Goal: Information Seeking & Learning: Check status

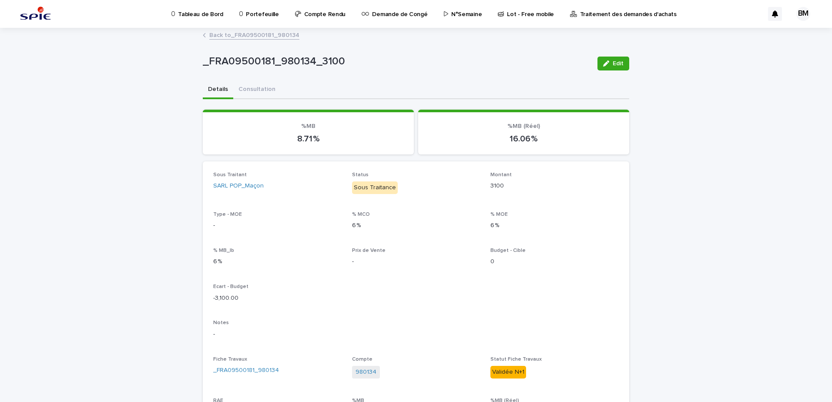
click at [250, 13] on p "Portefeuille" at bounding box center [262, 9] width 33 height 18
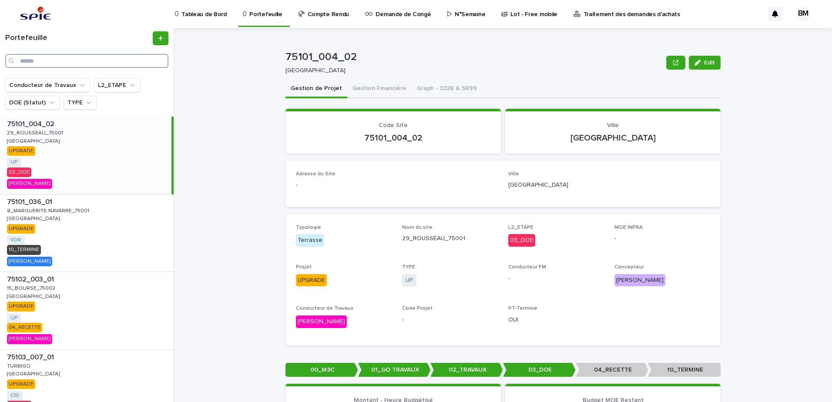
click at [36, 62] on input "Search" at bounding box center [86, 61] width 163 height 14
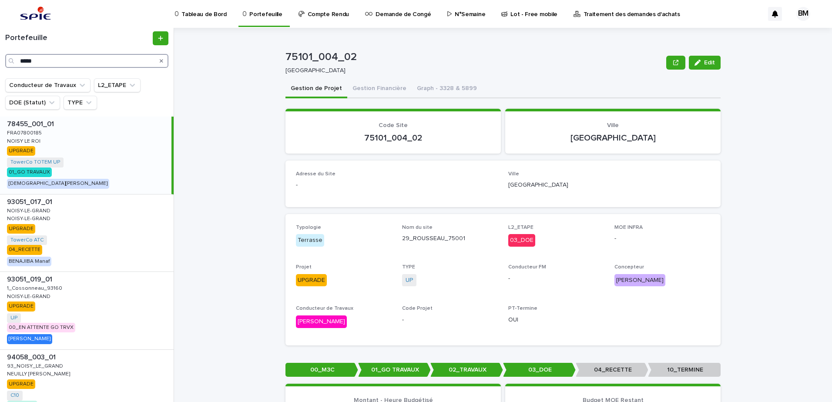
type input "*****"
click at [110, 166] on div "78455_001_01 78455_001_01 FRA07800185 FRA07800185 NOISY LE ROI NOISY LE ROI UPG…" at bounding box center [85, 155] width 171 height 77
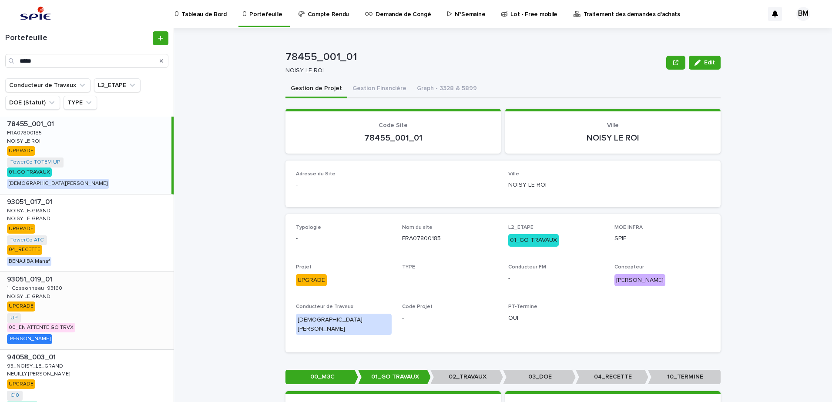
scroll to position [153, 0]
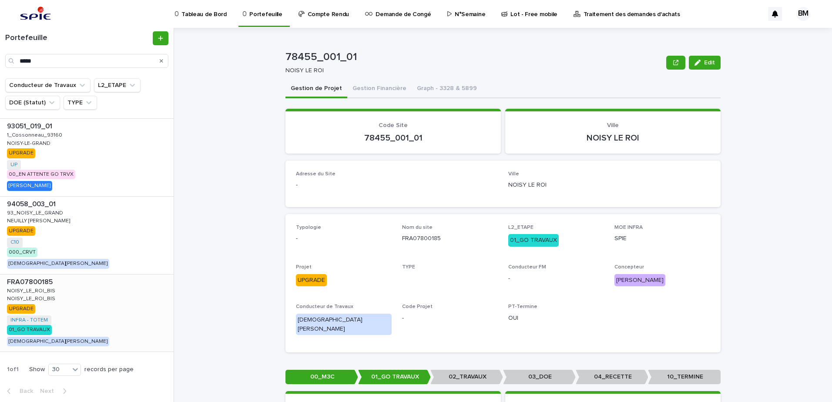
click at [126, 302] on div "FRA07800185 FRA07800185 NOISY_LE_ROI_BIS NOISY_LE_ROI_BIS NOISY_LE_ROI_BIS NOIS…" at bounding box center [87, 313] width 174 height 77
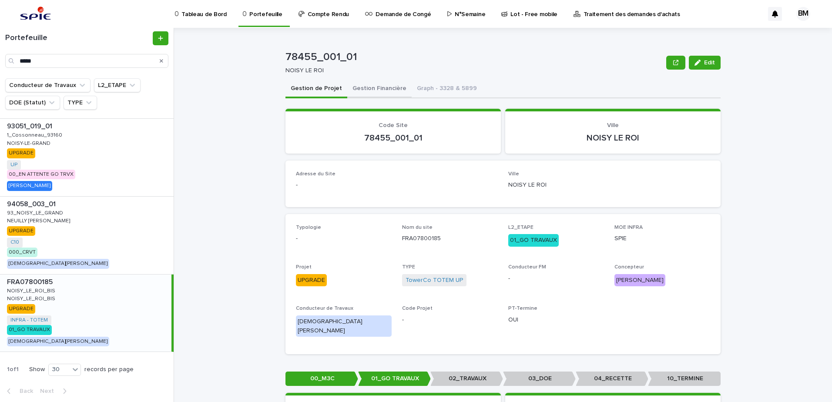
click at [370, 91] on button "Gestion Financière" at bounding box center [379, 89] width 64 height 18
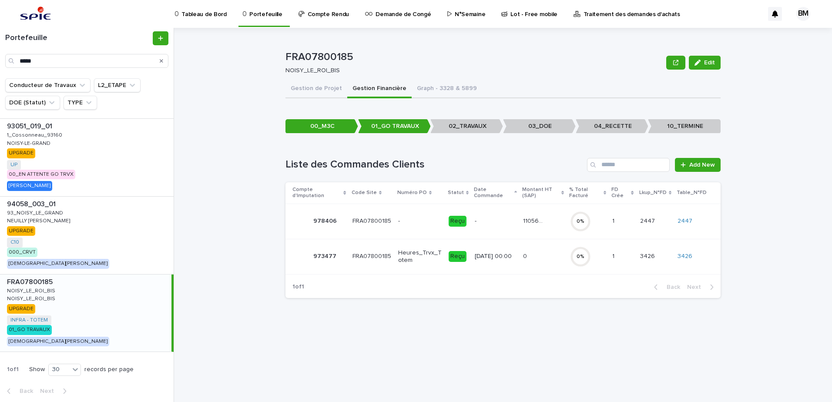
click at [542, 231] on td "110566.68 110566.68" at bounding box center [543, 221] width 47 height 35
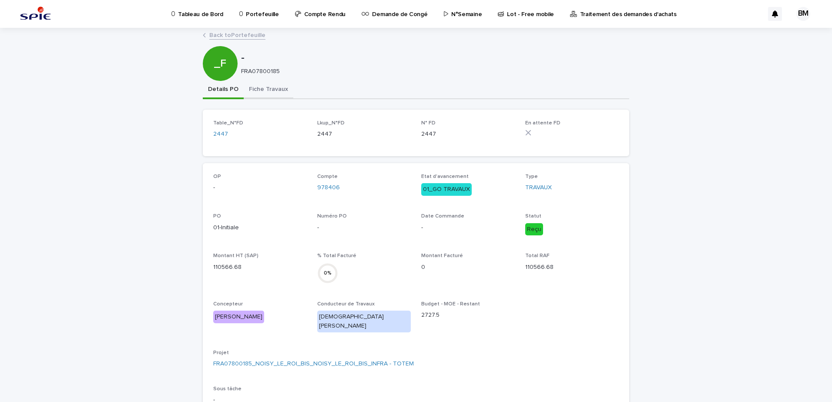
drag, startPoint x: 280, startPoint y: 87, endPoint x: 282, endPoint y: 99, distance: 12.3
click at [280, 87] on button "Fiche Travaux" at bounding box center [269, 90] width 50 height 18
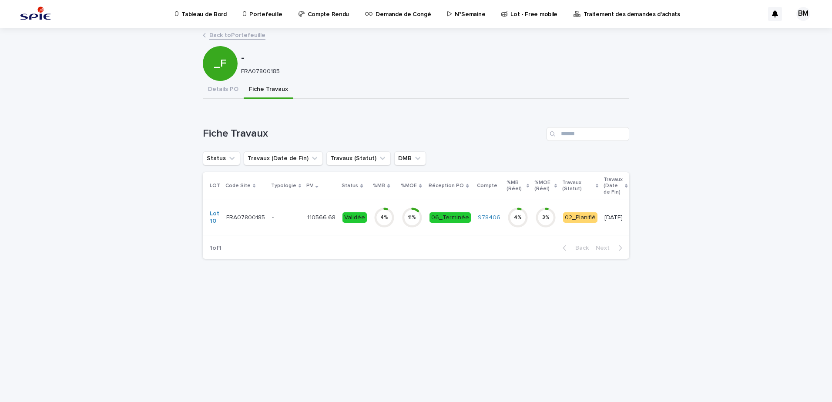
click at [279, 217] on p "-" at bounding box center [286, 217] width 28 height 7
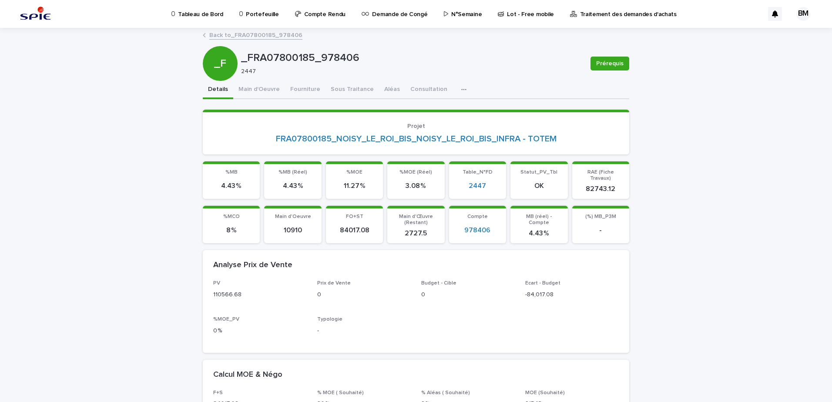
click at [263, 14] on p "Portefeuille" at bounding box center [262, 9] width 33 height 18
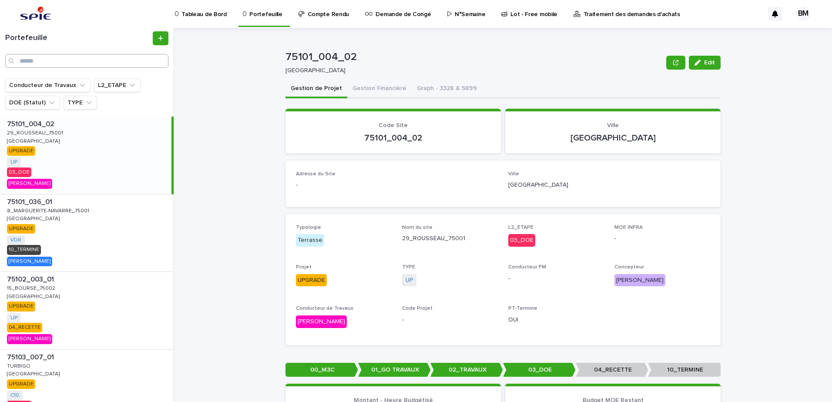
drag, startPoint x: 64, startPoint y: 53, endPoint x: 60, endPoint y: 58, distance: 6.6
click at [62, 57] on div "Portefeuille" at bounding box center [87, 49] width 174 height 37
click at [60, 58] on input "Search" at bounding box center [86, 61] width 163 height 14
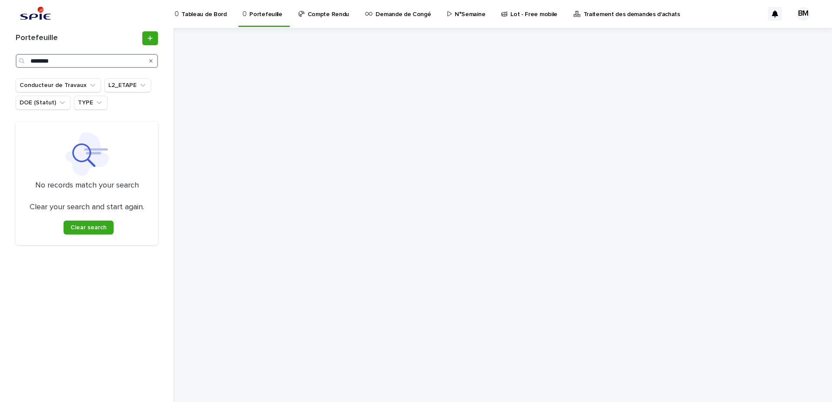
drag, startPoint x: 66, startPoint y: 63, endPoint x: 2, endPoint y: 55, distance: 64.0
click at [3, 55] on div "Portefeuille ******** Conducteur de Travaux L2_ETAPE DOE (Statut) TYPE No recor…" at bounding box center [87, 215] width 174 height 374
type input "********"
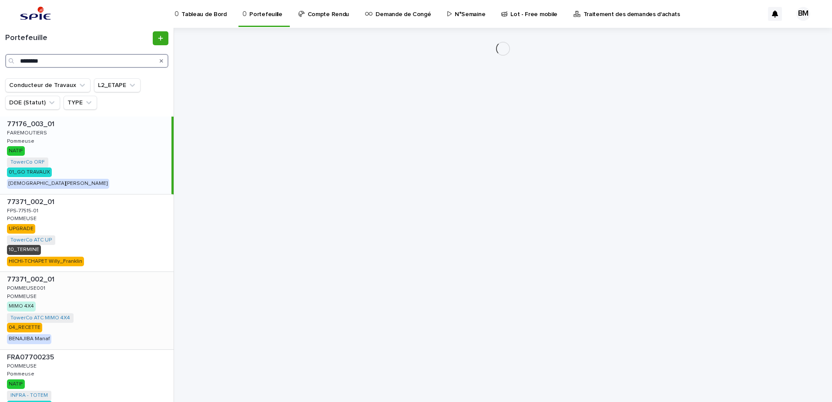
scroll to position [75, 0]
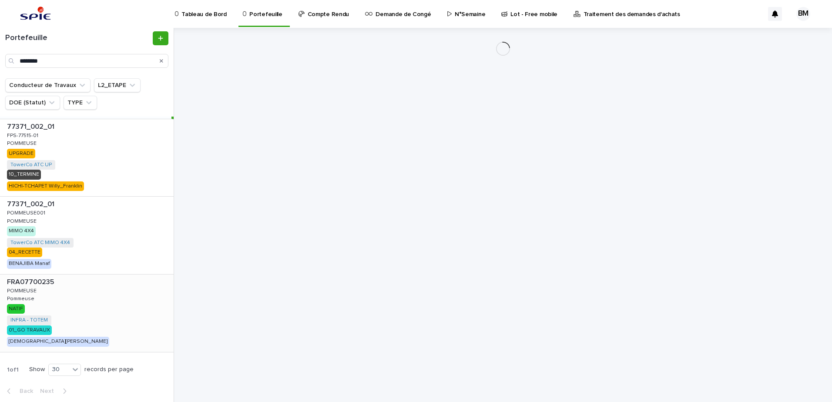
click at [94, 309] on div "FRA07700235 FRA07700235 POMMEUSE POMMEUSE Pommeuse Pommeuse NATIF INFRA - TOTEM…" at bounding box center [87, 313] width 174 height 77
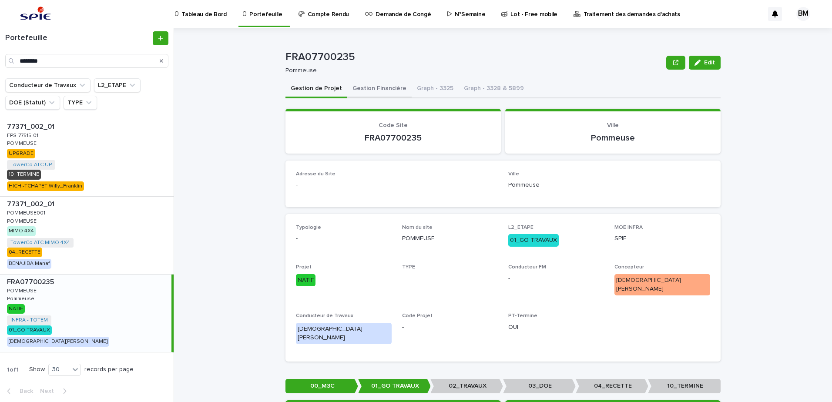
click at [376, 94] on button "Gestion Financière" at bounding box center [379, 89] width 64 height 18
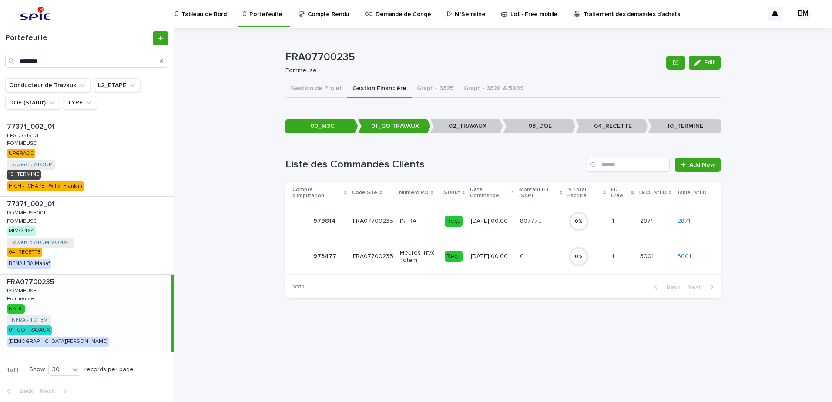
click at [553, 223] on div "80777.55 80777.55" at bounding box center [540, 221] width 41 height 14
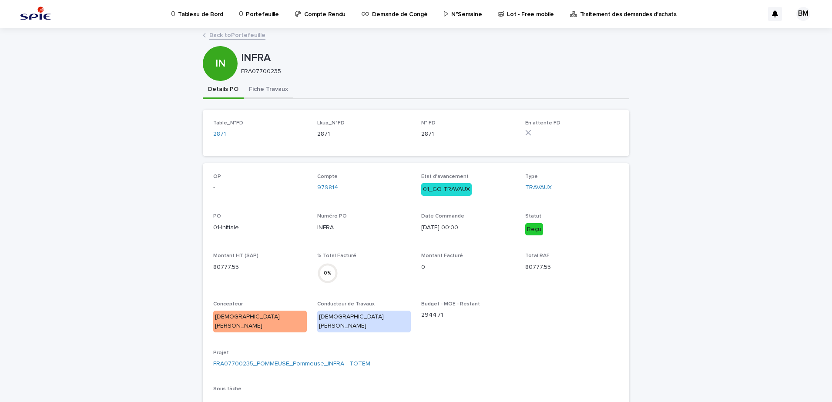
click at [252, 88] on button "Fiche Travaux" at bounding box center [269, 90] width 50 height 18
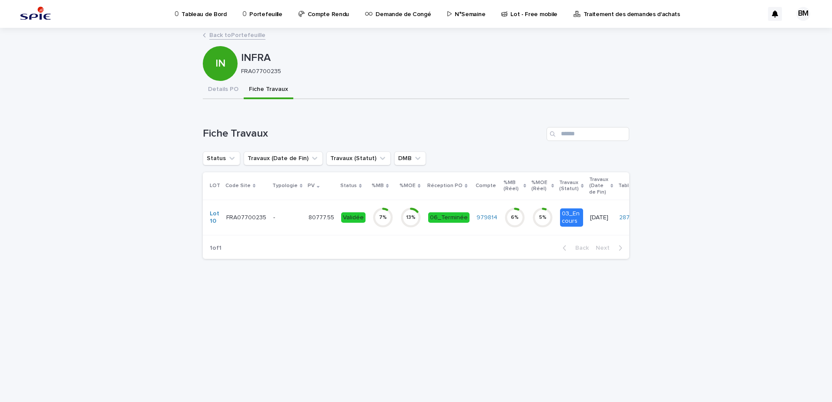
click at [290, 217] on p "-" at bounding box center [287, 217] width 28 height 7
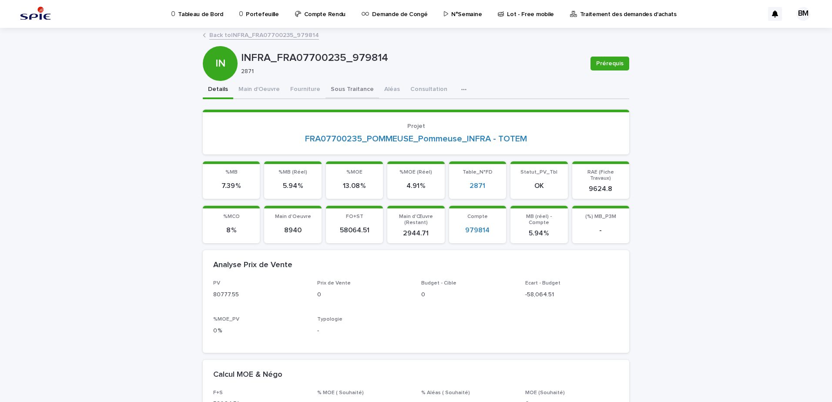
click at [333, 95] on button "Sous Traitance" at bounding box center [352, 90] width 54 height 18
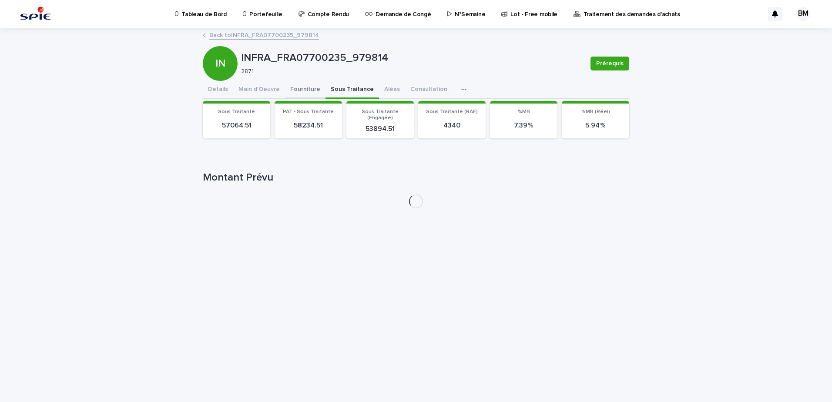
click at [306, 94] on button "Fourniture" at bounding box center [305, 90] width 40 height 18
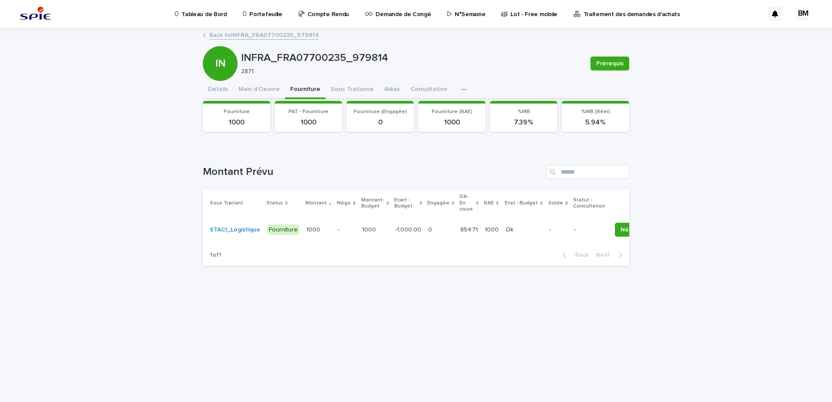
click at [293, 37] on link "Back to INFRA_FRA07700235_979814" at bounding box center [264, 35] width 110 height 10
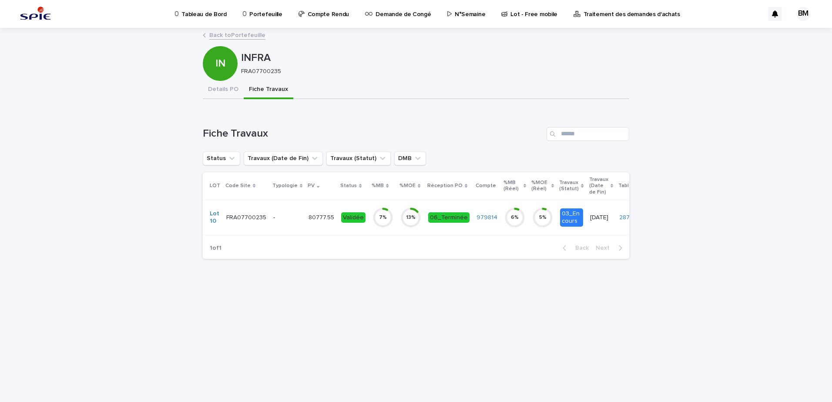
click at [245, 37] on link "Back to Portefeuille" at bounding box center [237, 35] width 56 height 10
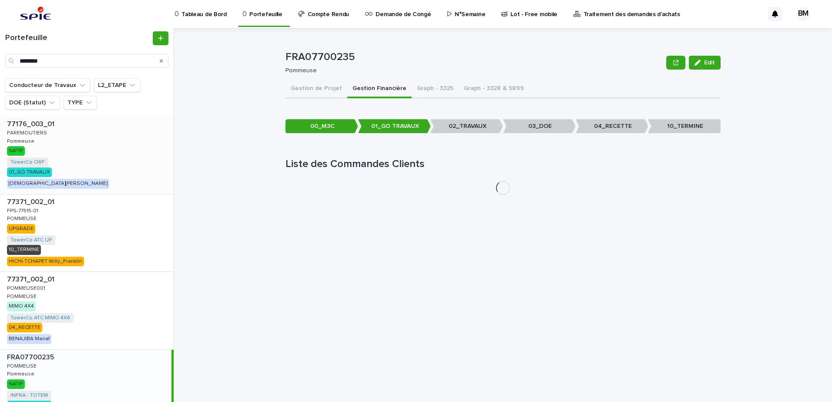
click at [112, 146] on div "77176_003_01 77176_003_01 FAREMOUTIERS FAREMOUTIERS Pommeuse Pommeuse NATIF Tow…" at bounding box center [87, 155] width 174 height 77
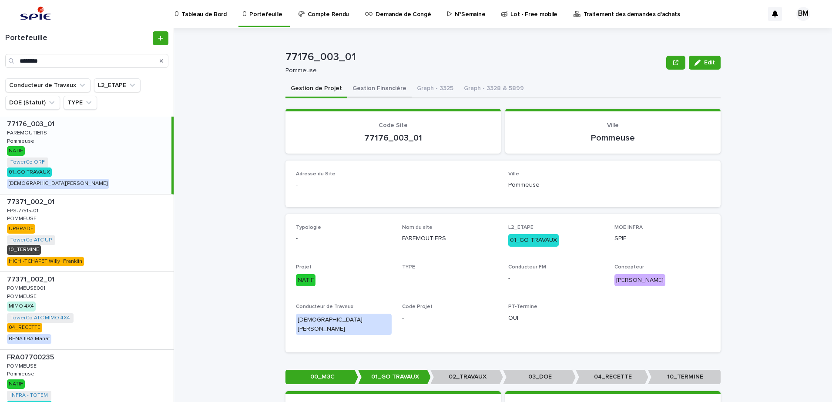
click at [372, 88] on button "Gestion Financière" at bounding box center [379, 89] width 64 height 18
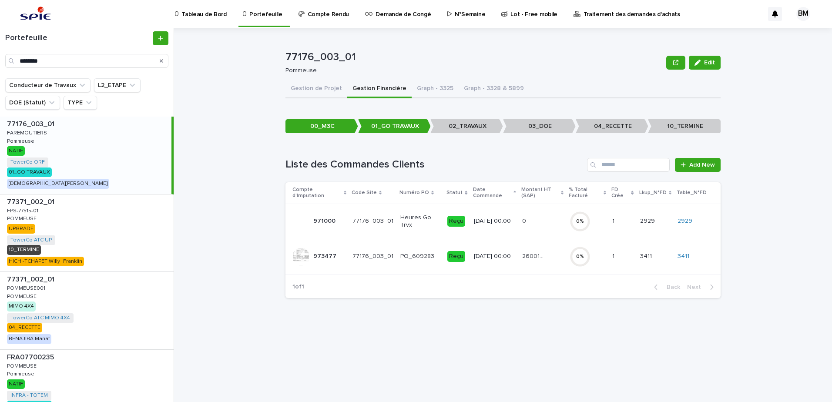
click at [543, 262] on div "26001.97 26001.97" at bounding box center [542, 256] width 40 height 14
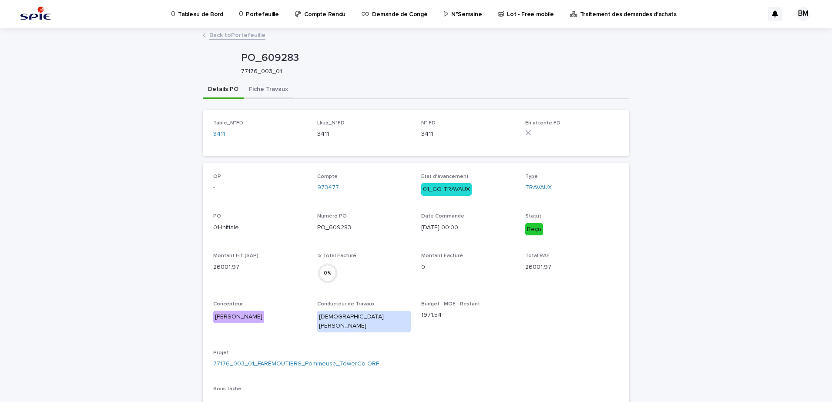
click at [265, 87] on button "Fiche Travaux" at bounding box center [269, 90] width 50 height 18
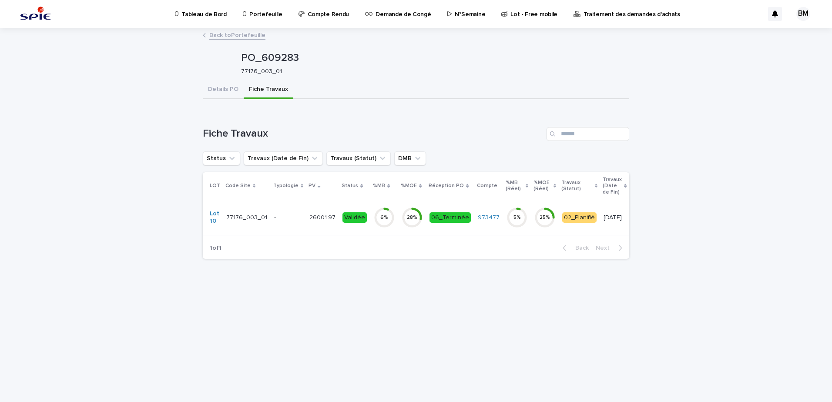
click at [290, 218] on p "-" at bounding box center [288, 217] width 28 height 7
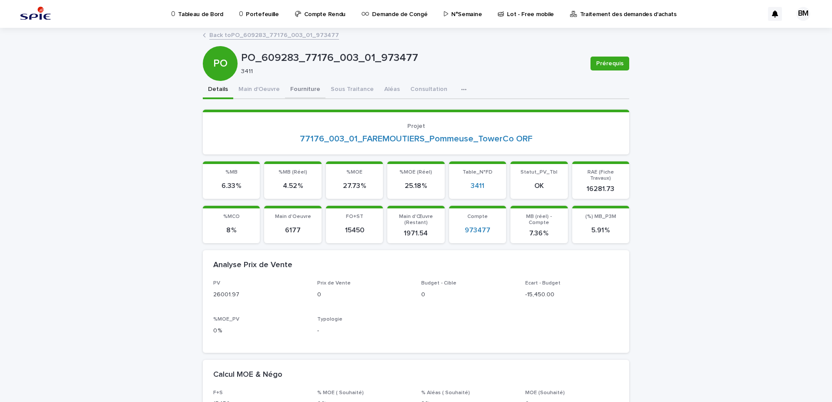
click at [299, 89] on button "Fourniture" at bounding box center [305, 90] width 40 height 18
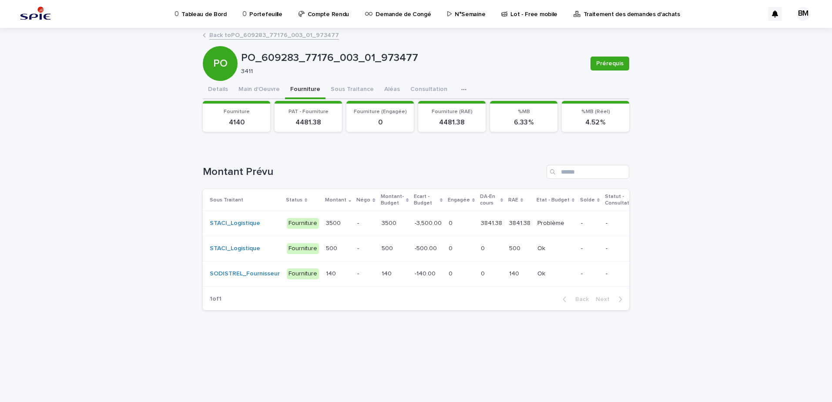
click at [456, 223] on p at bounding box center [461, 223] width 25 height 7
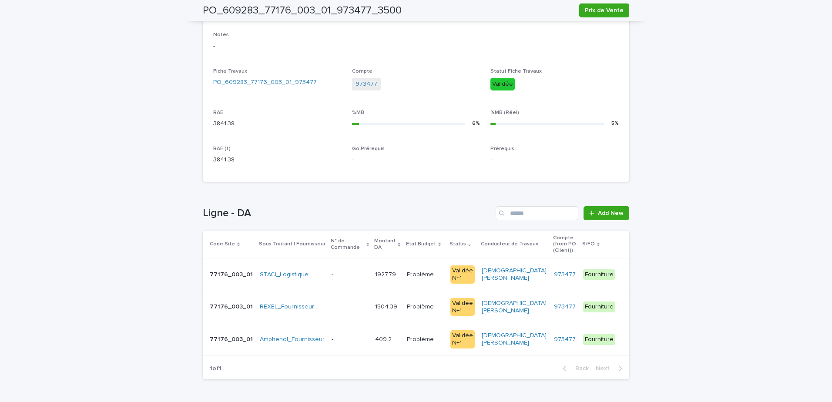
scroll to position [310, 0]
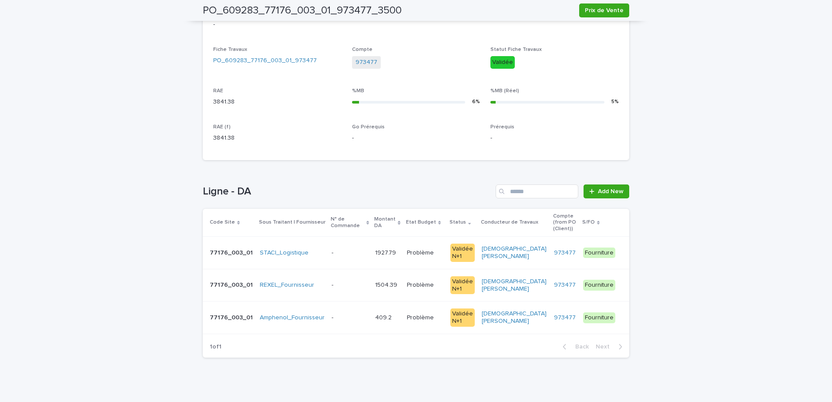
click at [198, 36] on div "Loading... Saving… Loading... Saving… PO_609283_77176_003_01_973477_3500 Prix d…" at bounding box center [415, 52] width 435 height 667
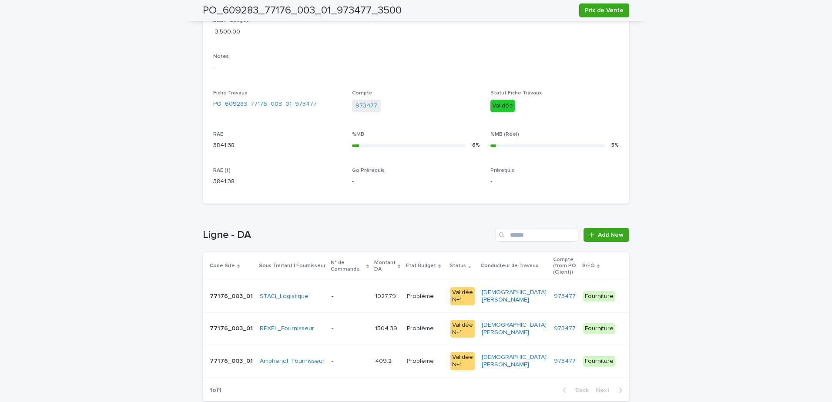
drag, startPoint x: 688, startPoint y: 161, endPoint x: 682, endPoint y: 161, distance: 6.1
click at [688, 161] on div "Loading... Saving… Loading... Saving… PO_609283_77176_003_01_973477_3500 Prix d…" at bounding box center [416, 106] width 832 height 689
click at [339, 325] on p at bounding box center [350, 328] width 37 height 7
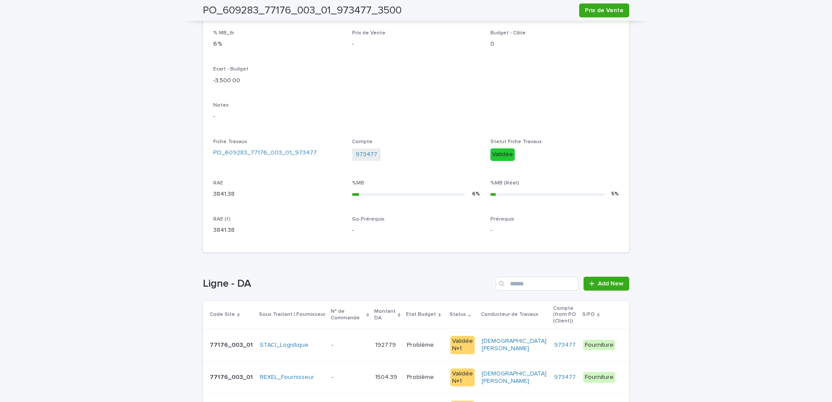
scroll to position [310, 0]
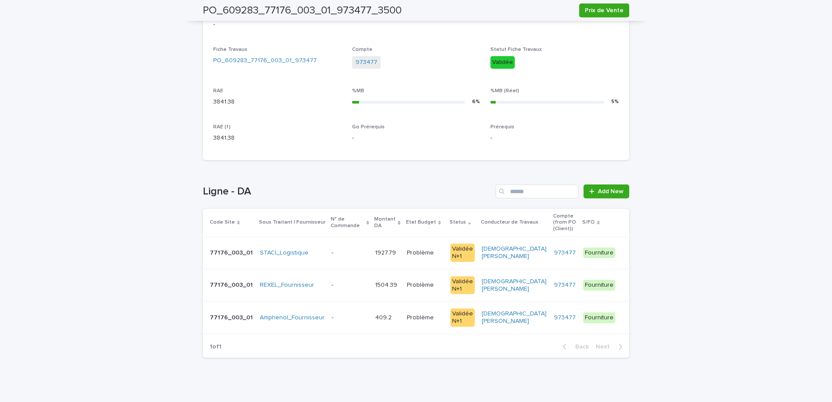
click at [426, 321] on td "Problème Problème" at bounding box center [425, 318] width 44 height 33
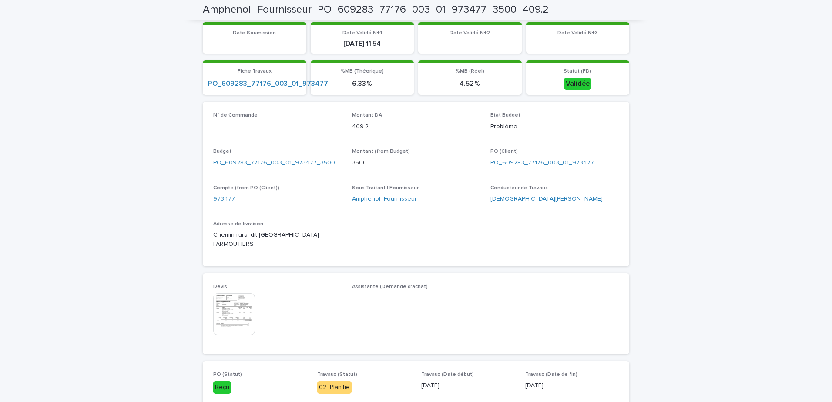
scroll to position [433, 0]
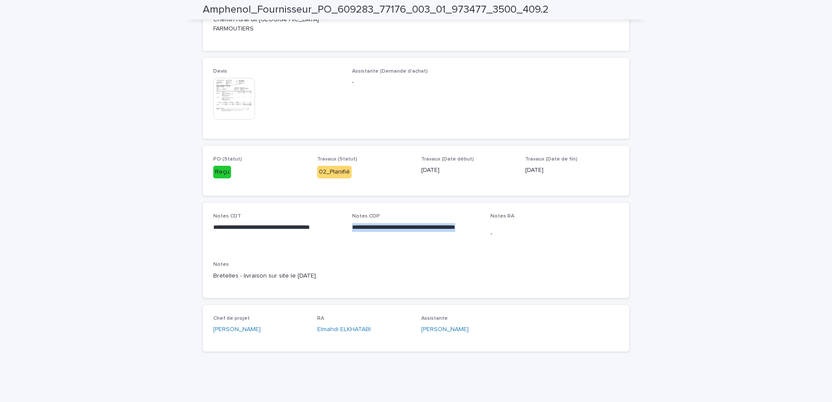
drag, startPoint x: 382, startPoint y: 238, endPoint x: 348, endPoint y: 227, distance: 36.2
click at [348, 227] on div "**********" at bounding box center [416, 250] width 406 height 74
drag, startPoint x: 349, startPoint y: 235, endPoint x: 384, endPoint y: 245, distance: 36.9
click at [402, 265] on p "Notes" at bounding box center [416, 265] width 406 height 6
click at [386, 246] on div "**********" at bounding box center [416, 230] width 128 height 34
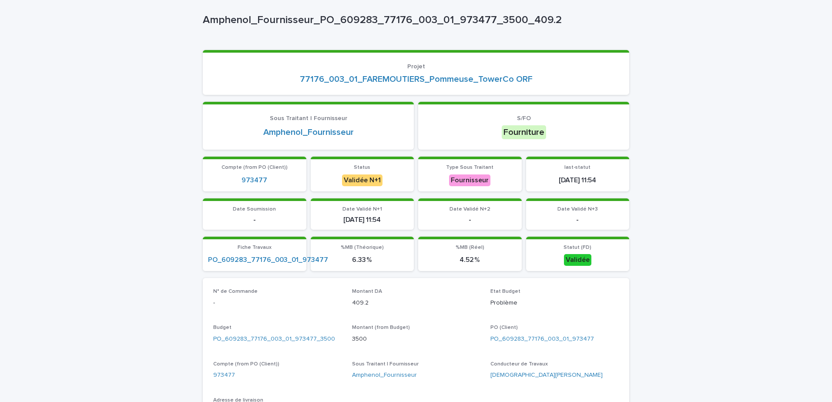
scroll to position [0, 0]
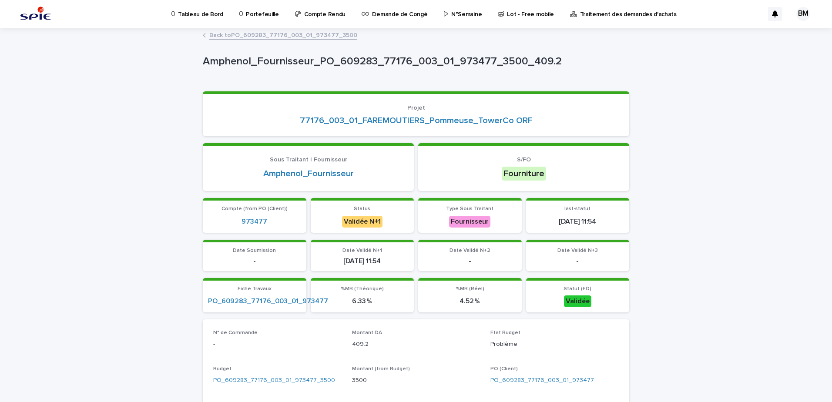
click at [285, 38] on link "Back to PO_609283_77176_003_01_973477_3500" at bounding box center [283, 35] width 148 height 10
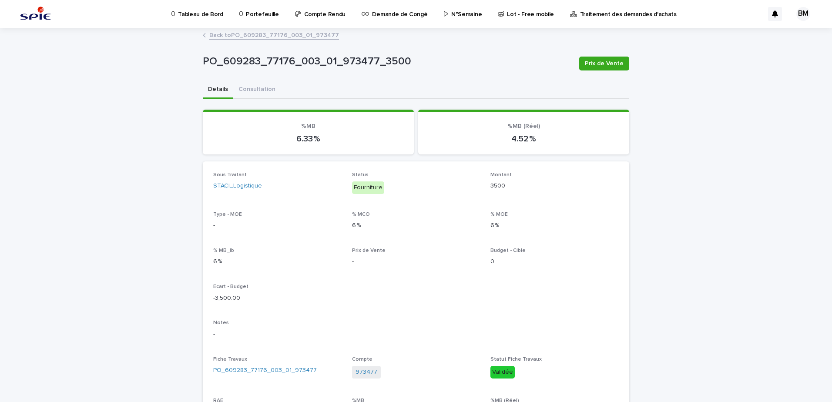
click at [281, 37] on link "Back to PO_609283_77176_003_01_973477" at bounding box center [274, 35] width 130 height 10
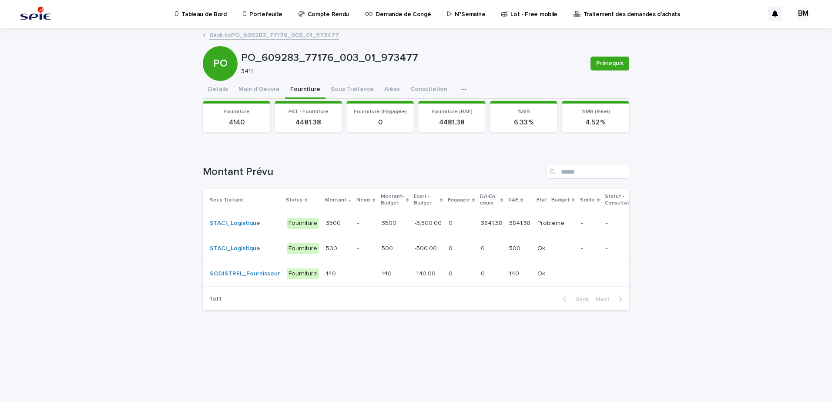
click at [357, 230] on div "-" at bounding box center [365, 223] width 17 height 14
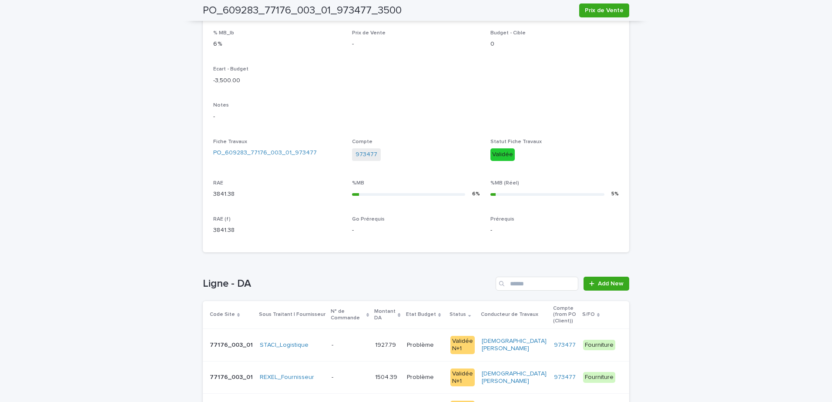
scroll to position [310, 0]
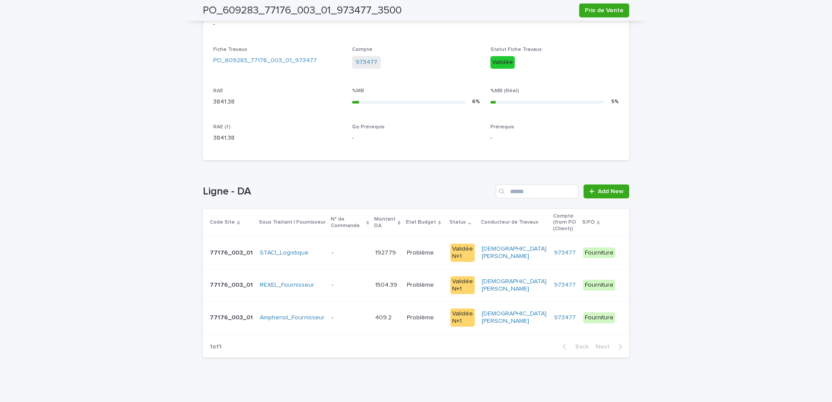
click at [343, 284] on div "- -" at bounding box center [350, 285] width 37 height 14
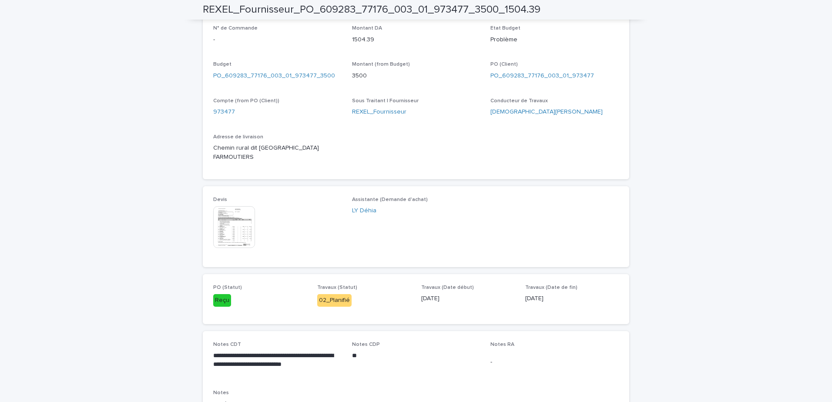
scroll to position [433, 0]
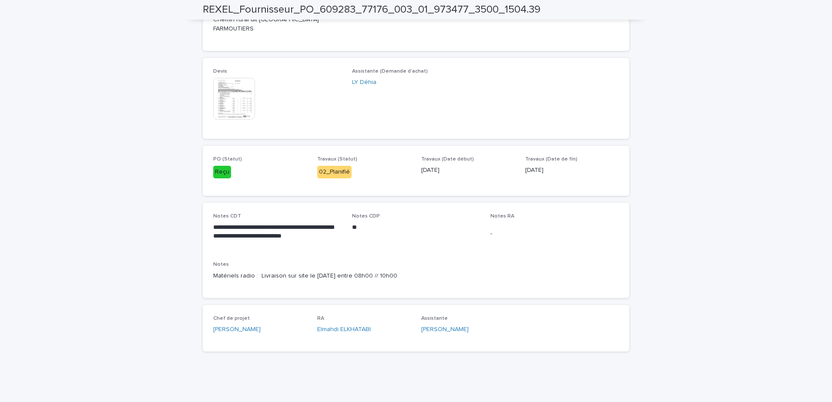
click at [566, 223] on div "-" at bounding box center [554, 233] width 128 height 21
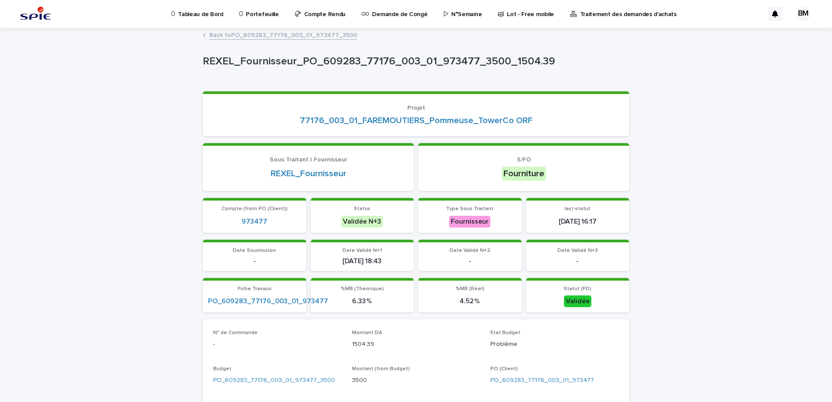
click at [253, 10] on p "Portefeuille" at bounding box center [262, 9] width 33 height 18
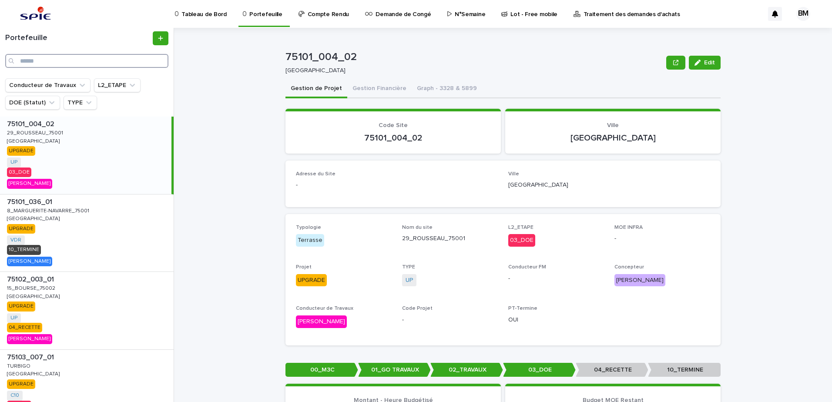
click at [80, 64] on input "Search" at bounding box center [86, 61] width 163 height 14
type input "*"
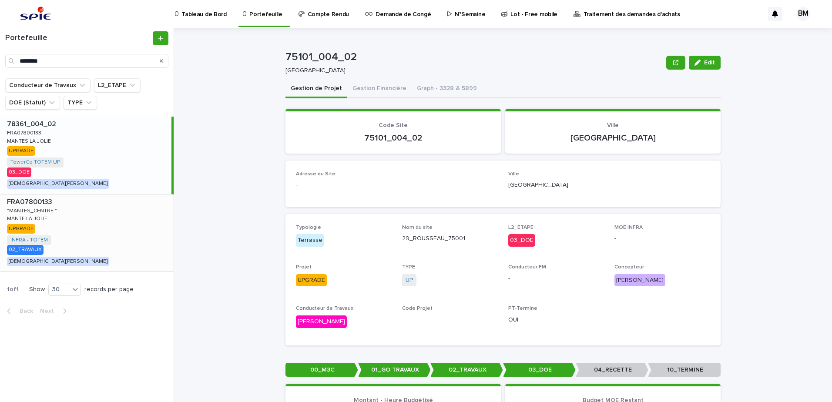
click at [99, 248] on div "FRA07800133 FRA07800133 "MANTES_CENTRE " "MANTES_CENTRE " MANTE LA JOLIE MANTE …" at bounding box center [87, 233] width 174 height 77
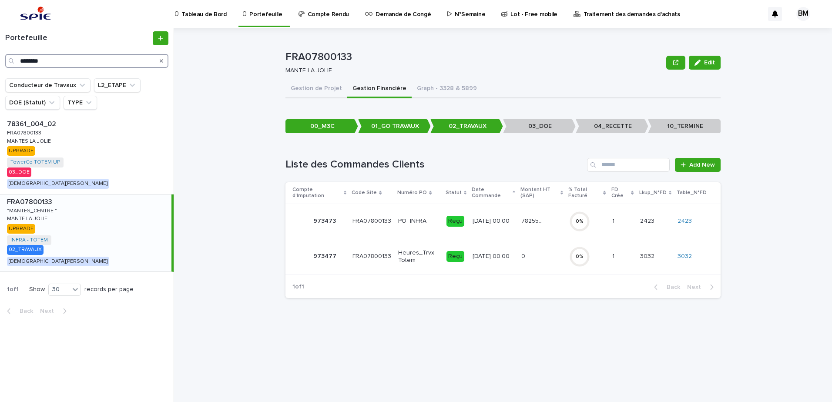
click at [54, 57] on input "********" at bounding box center [86, 61] width 163 height 14
drag, startPoint x: 64, startPoint y: 60, endPoint x: 16, endPoint y: 60, distance: 47.9
click at [16, 60] on div "********" at bounding box center [86, 61] width 163 height 14
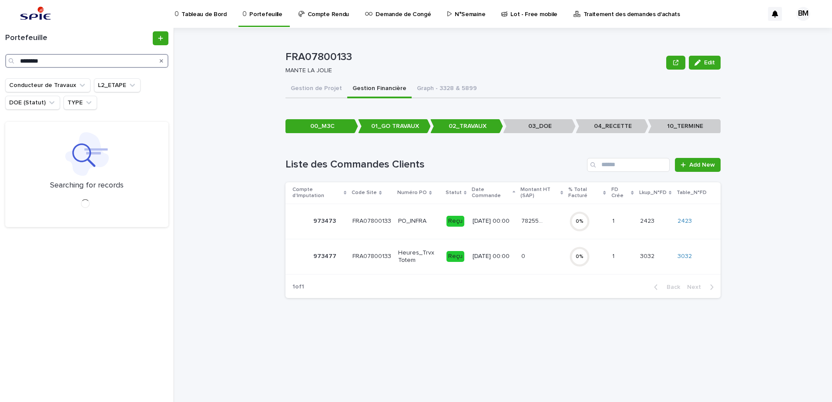
type input "********"
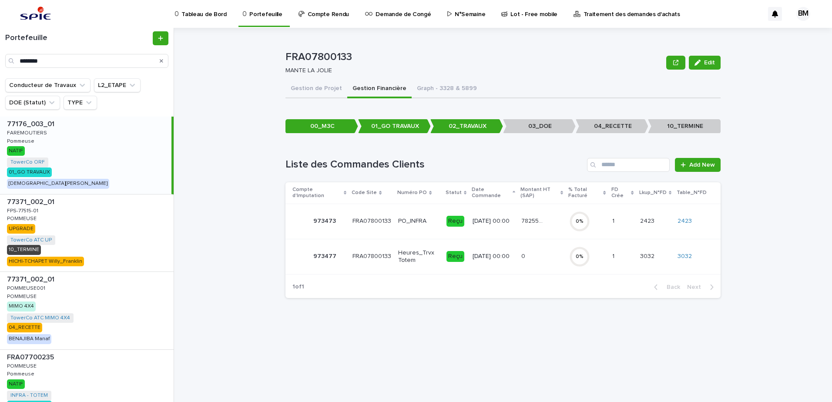
drag, startPoint x: 118, startPoint y: 164, endPoint x: 165, endPoint y: 156, distance: 47.6
click at [118, 164] on div "77176_003_01 77176_003_01 FAREMOUTIERS FAREMOUTIERS Pommeuse Pommeuse NATIF Tow…" at bounding box center [85, 155] width 171 height 77
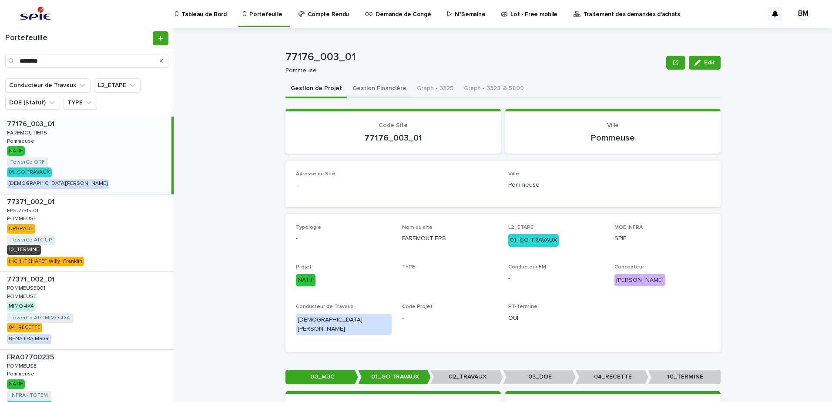
click at [389, 94] on button "Gestion Financière" at bounding box center [379, 89] width 64 height 18
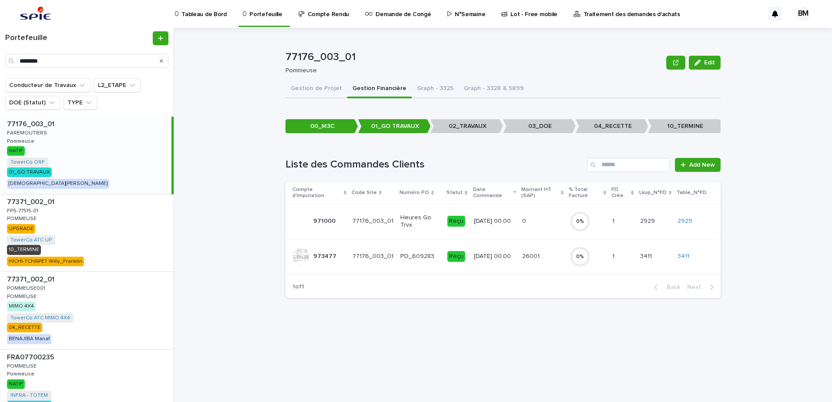
click at [514, 258] on td "[DATE] 00:00" at bounding box center [494, 256] width 49 height 35
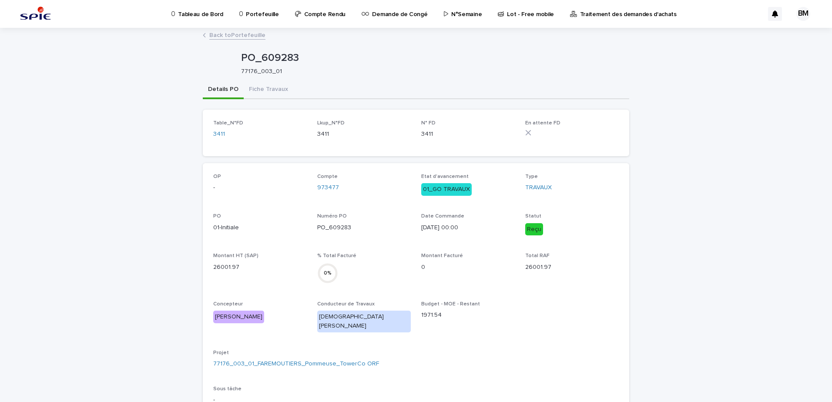
click at [265, 88] on button "Fiche Travaux" at bounding box center [269, 90] width 50 height 18
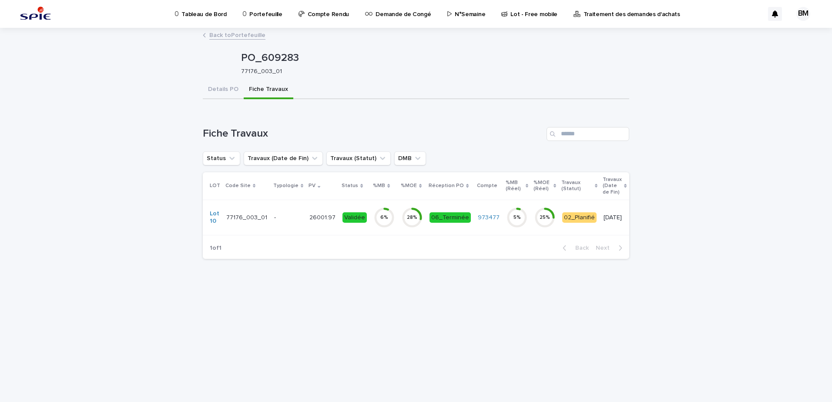
click at [276, 215] on p "-" at bounding box center [288, 217] width 28 height 7
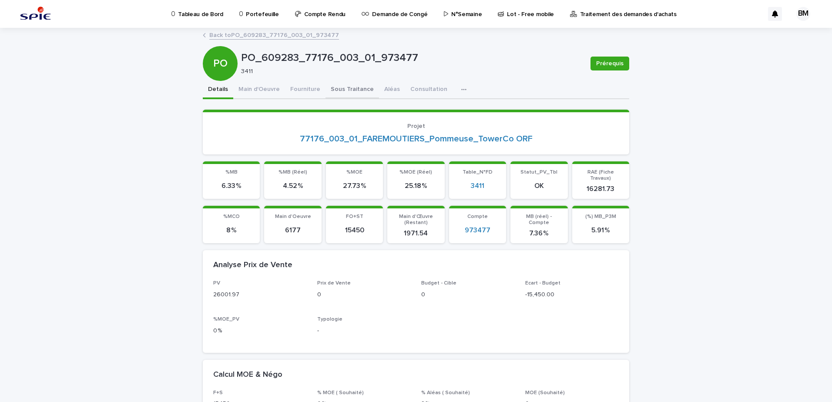
drag, startPoint x: 345, startPoint y: 85, endPoint x: 349, endPoint y: 95, distance: 10.9
click at [345, 85] on button "Sous Traitance" at bounding box center [352, 90] width 54 height 18
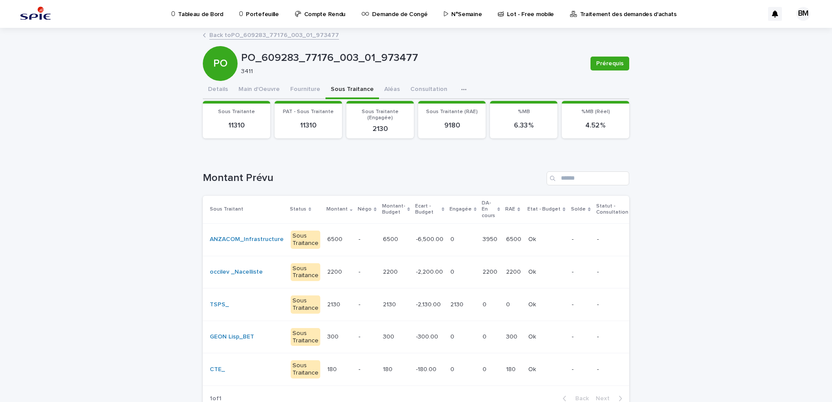
click at [253, 37] on link "Back to PO_609283_77176_003_01_973477" at bounding box center [274, 35] width 130 height 10
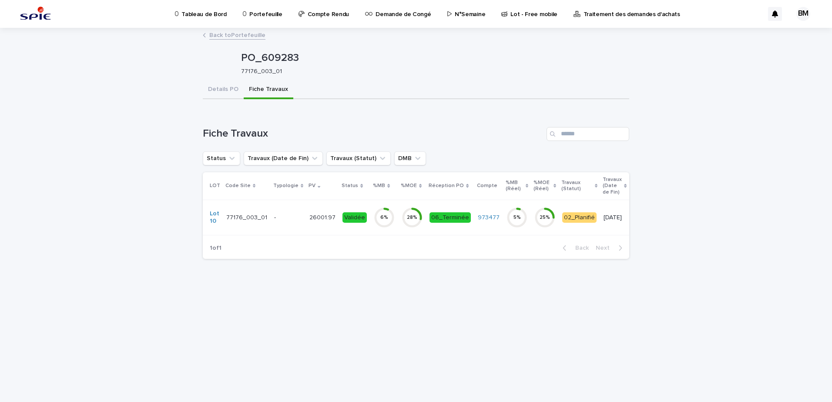
click at [247, 31] on link "Back to Portefeuille" at bounding box center [237, 35] width 56 height 10
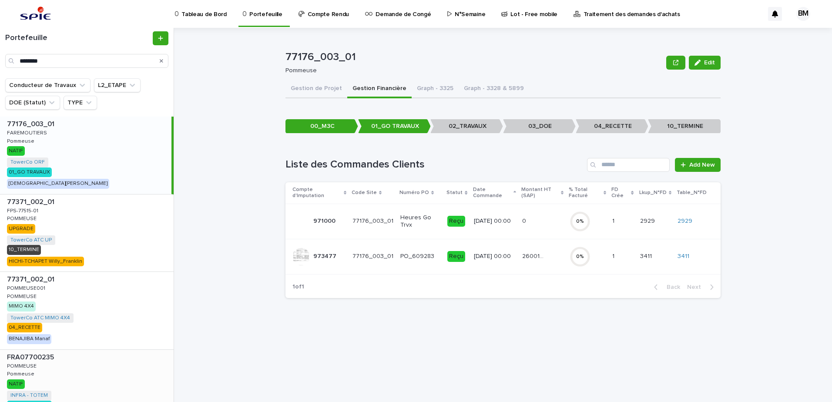
scroll to position [75, 0]
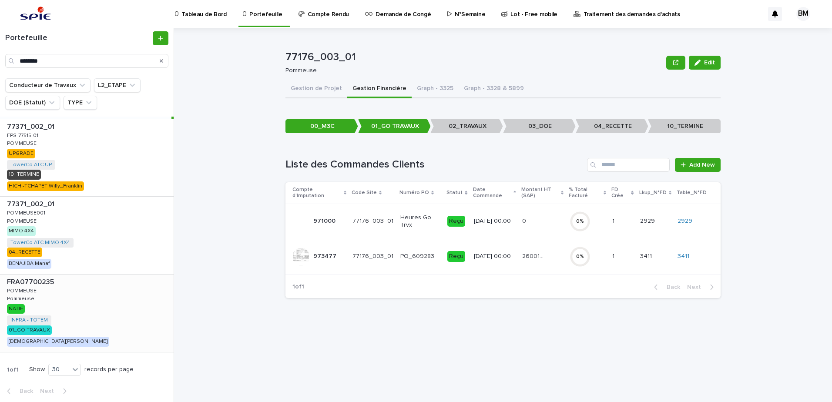
click at [104, 321] on div "FRA07700235 FRA07700235 POMMEUSE POMMEUSE Pommeuse Pommeuse NATIF INFRA - TOTEM…" at bounding box center [87, 313] width 174 height 77
click at [553, 256] on div "26001.97 26001.97" at bounding box center [542, 256] width 40 height 14
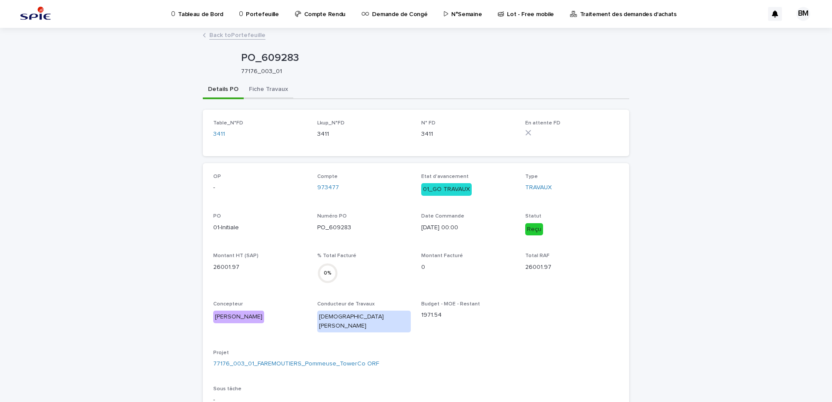
click at [266, 92] on button "Fiche Travaux" at bounding box center [269, 90] width 50 height 18
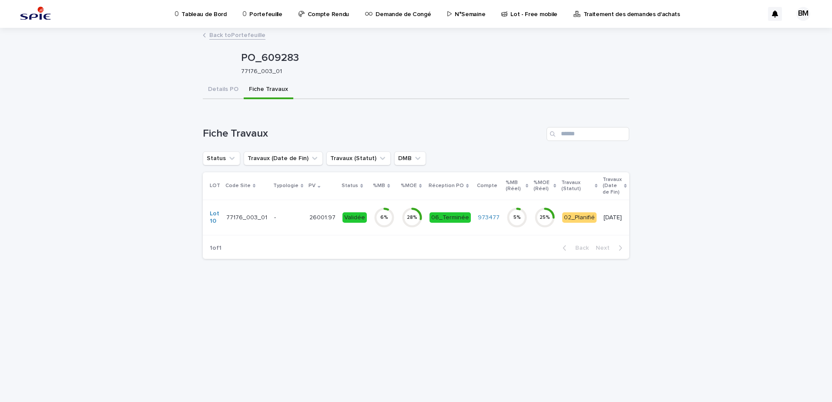
click at [288, 215] on p "-" at bounding box center [288, 217] width 28 height 7
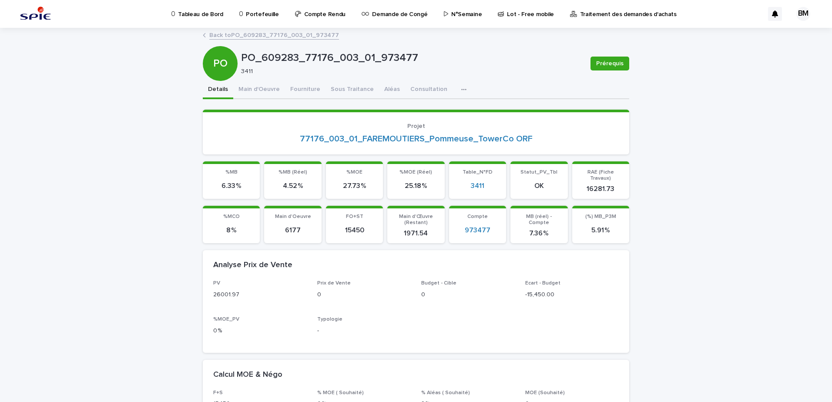
click at [263, 30] on link "Back to PO_609283_77176_003_01_973477" at bounding box center [274, 35] width 130 height 10
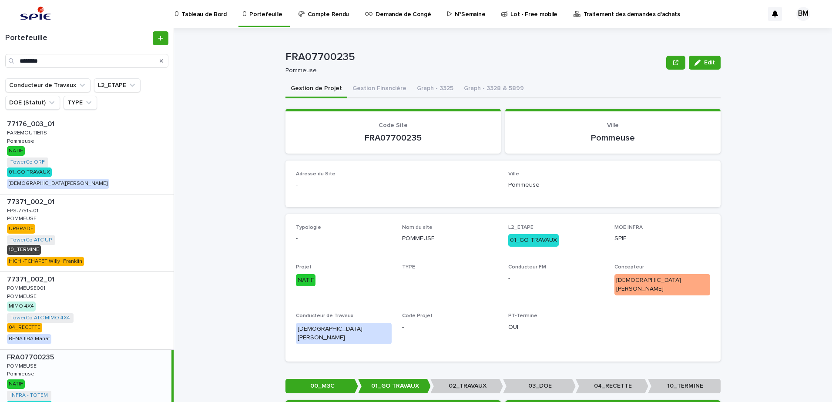
click at [244, 37] on div "FRA07700235 Edit FRA07700235 Pommeuse Edit Sorry, there was an error saving you…" at bounding box center [507, 215] width 647 height 374
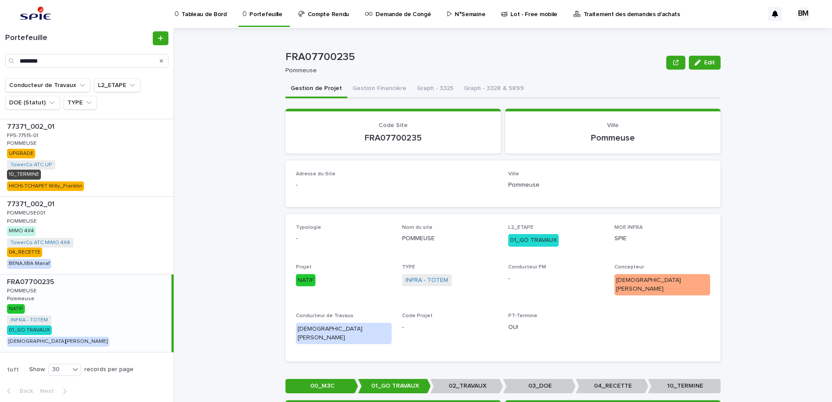
click at [97, 322] on div "FRA07700235 FRA07700235 POMMEUSE POMMEUSE Pommeuse Pommeuse NATIF INFRA - TOTEM…" at bounding box center [85, 313] width 171 height 77
click at [104, 302] on div "FRA07700235 FRA07700235 POMMEUSE POMMEUSE Pommeuse Pommeuse NATIF INFRA - TOTEM…" at bounding box center [85, 313] width 171 height 77
click at [367, 87] on button "Gestion Financière" at bounding box center [379, 89] width 64 height 18
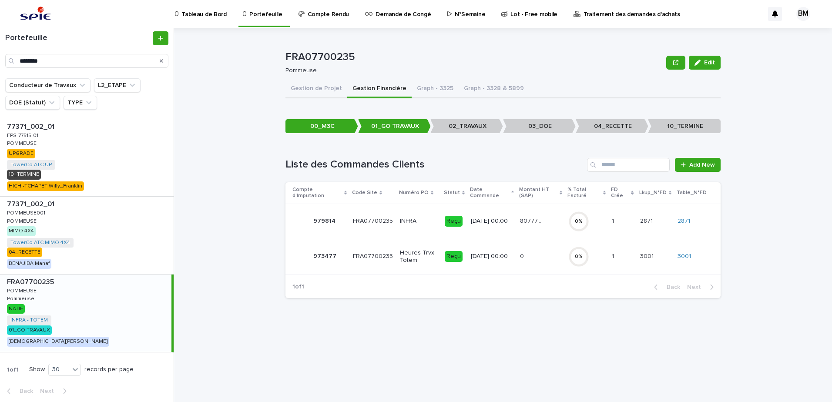
click at [510, 222] on p "[DATE] 00:00" at bounding box center [492, 221] width 42 height 7
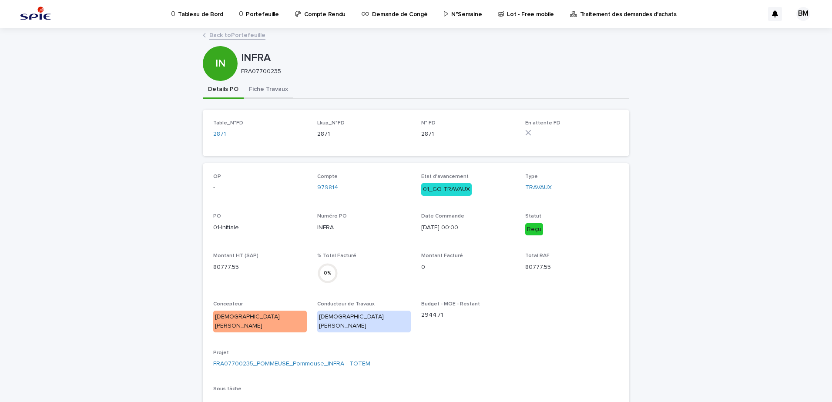
click at [274, 88] on button "Fiche Travaux" at bounding box center [269, 90] width 50 height 18
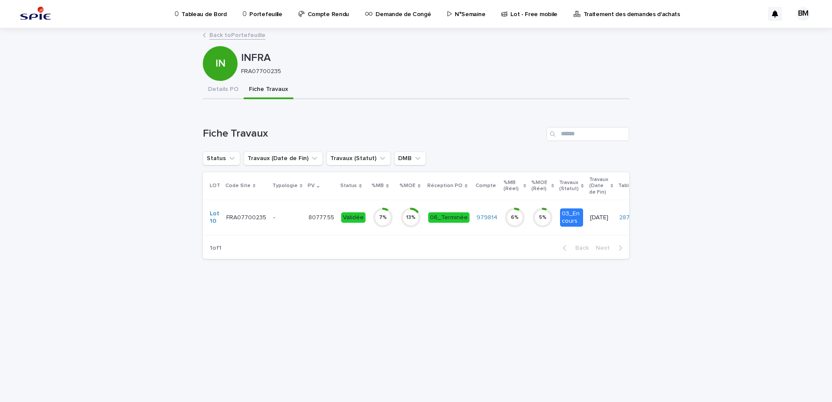
click at [288, 221] on p "-" at bounding box center [287, 217] width 28 height 7
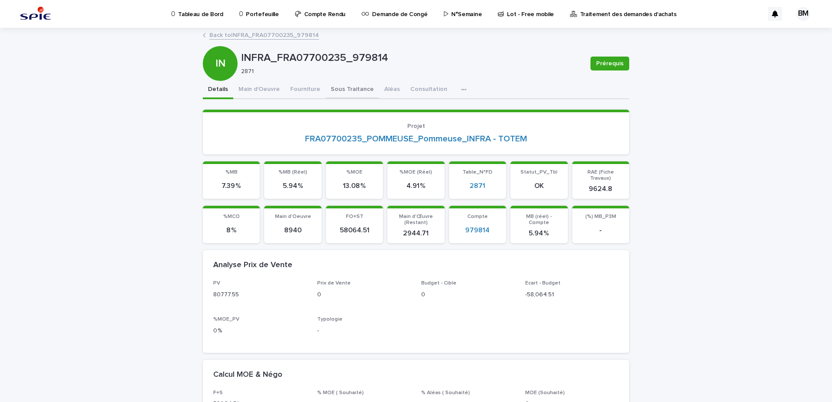
click at [344, 91] on button "Sous Traitance" at bounding box center [352, 90] width 54 height 18
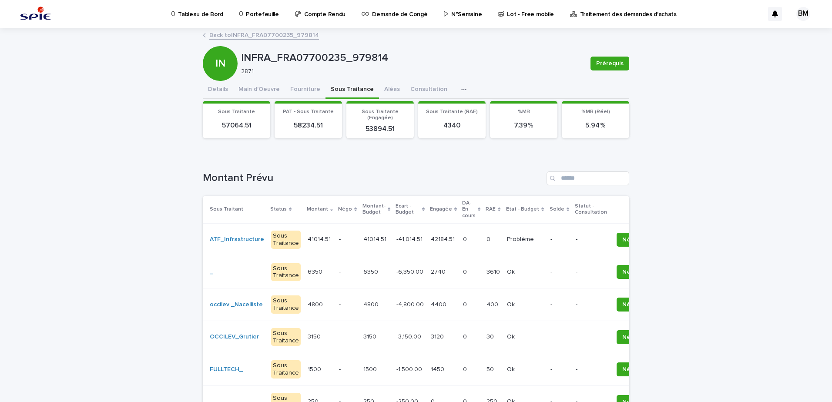
scroll to position [87, 0]
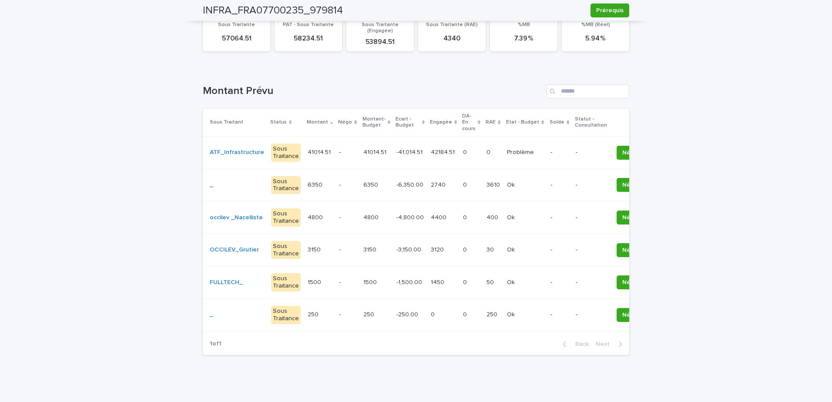
click at [339, 220] on p "-" at bounding box center [347, 217] width 17 height 7
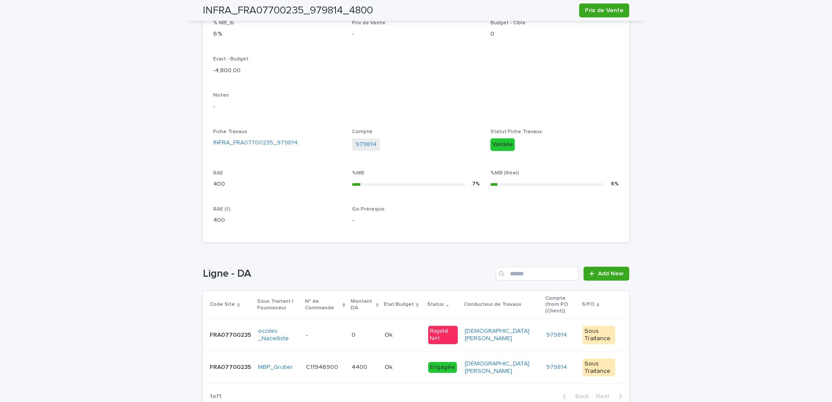
scroll to position [277, 0]
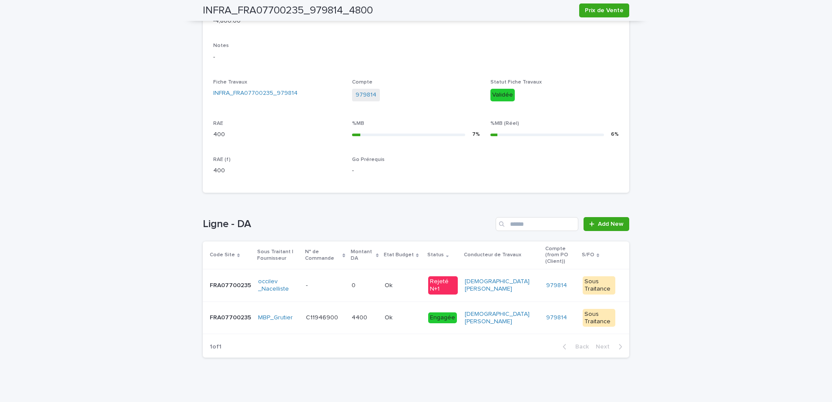
click at [412, 314] on p at bounding box center [403, 317] width 37 height 7
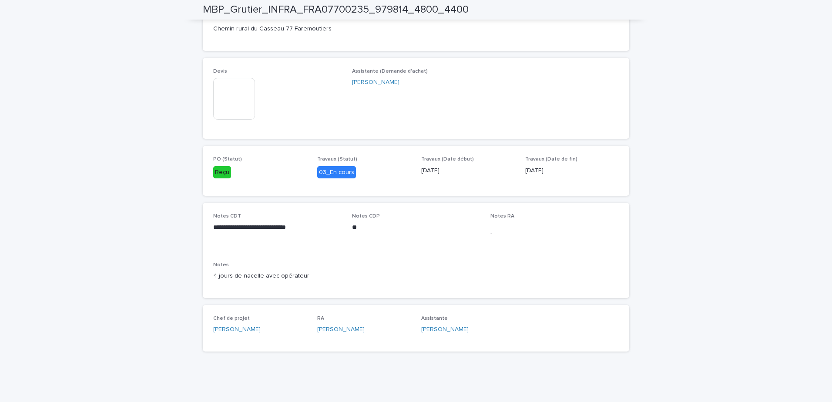
scroll to position [337, 0]
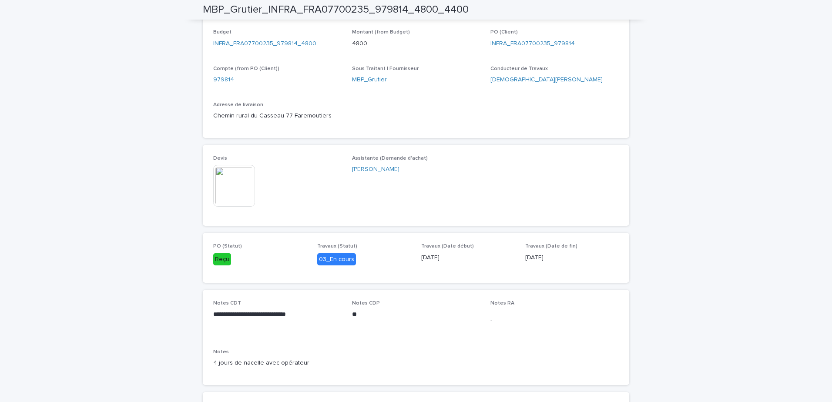
click at [241, 195] on img at bounding box center [234, 186] width 42 height 42
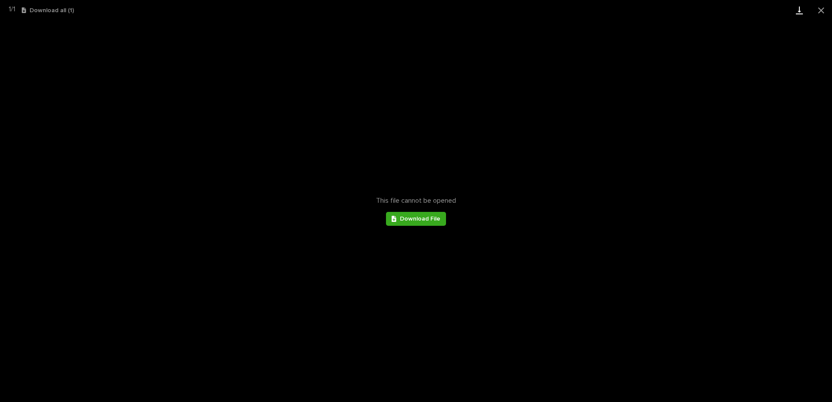
click at [800, 14] on link "Download" at bounding box center [799, 10] width 22 height 20
click at [821, 11] on button "Close gallery" at bounding box center [821, 10] width 22 height 20
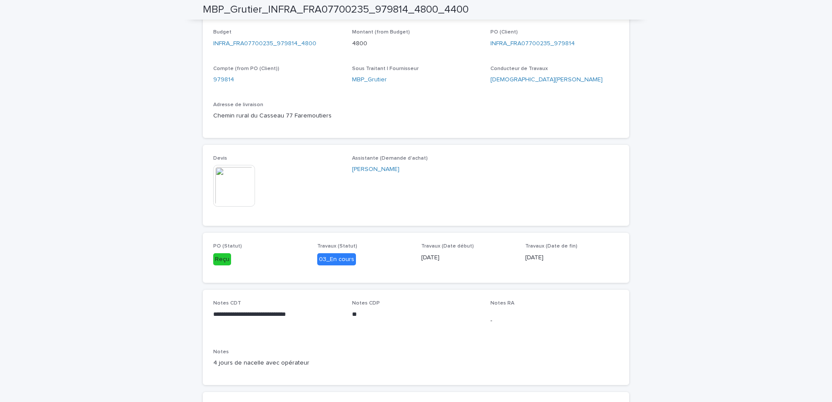
click at [821, 10] on div "**********" at bounding box center [416, 90] width 832 height 797
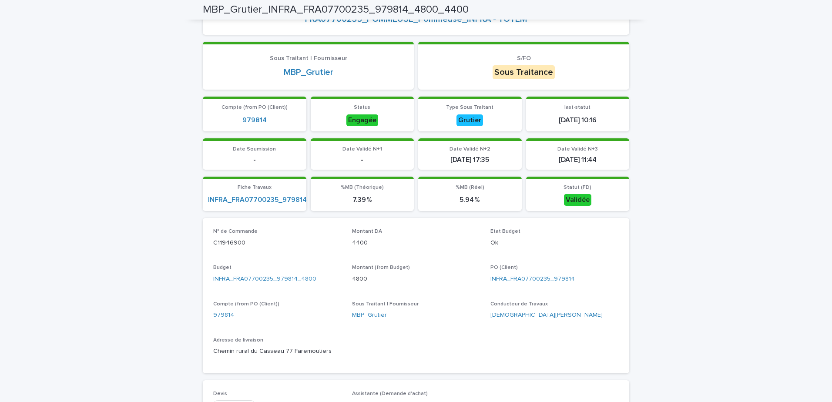
scroll to position [0, 0]
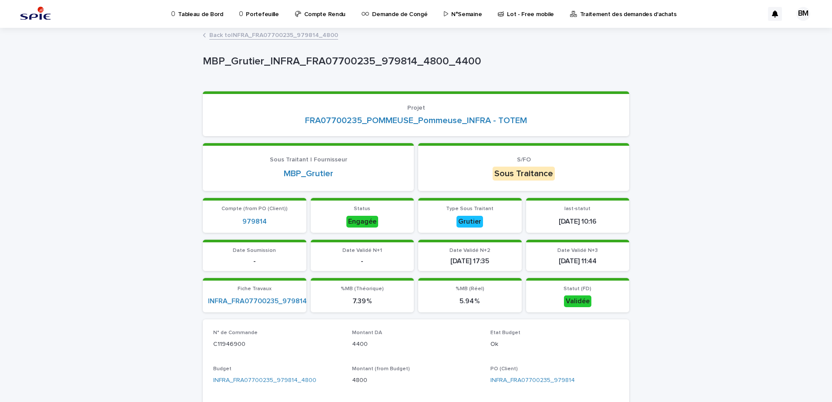
click at [275, 33] on link "Back to INFRA_FRA07700235_979814_4800" at bounding box center [273, 35] width 129 height 10
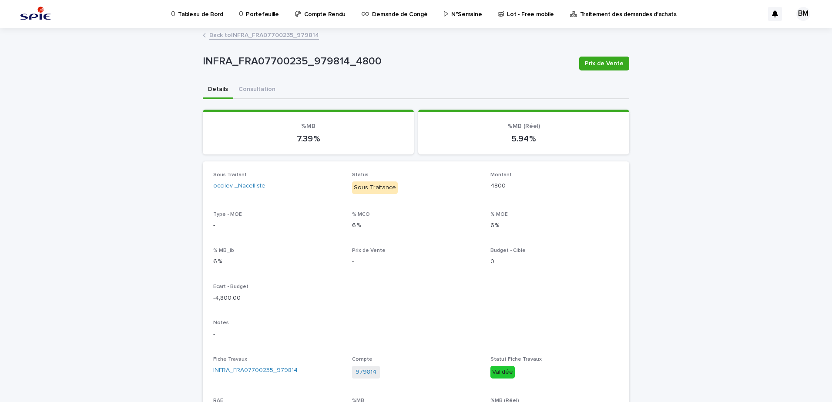
click at [248, 31] on link "Back to INFRA_FRA07700235_979814" at bounding box center [264, 35] width 110 height 10
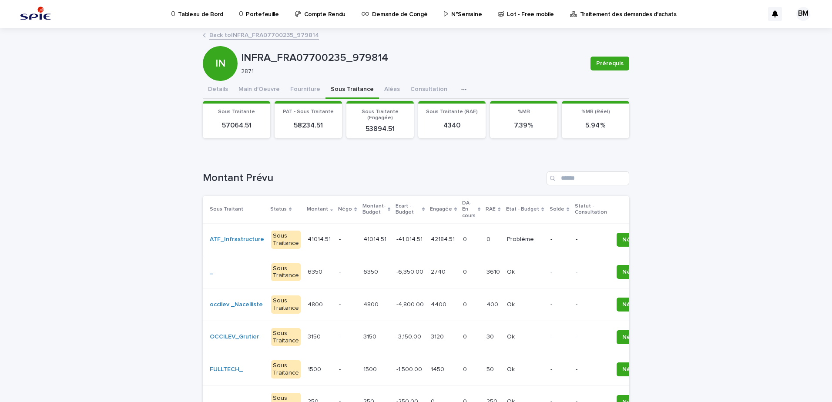
click at [339, 339] on p "-" at bounding box center [347, 336] width 17 height 7
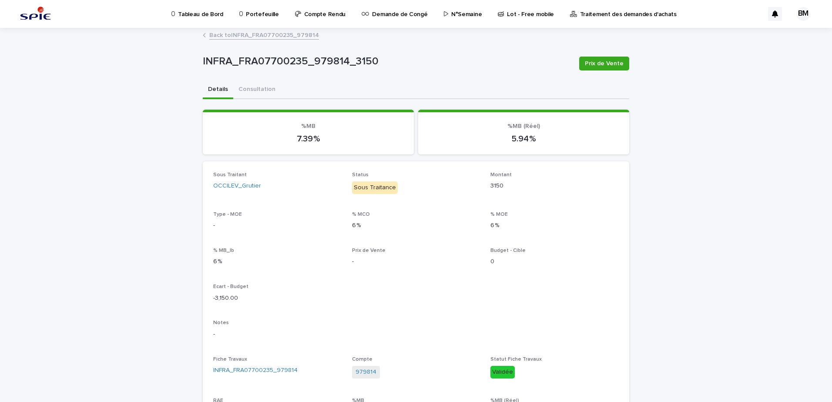
click at [276, 39] on link "Back to INFRA_FRA07700235_979814" at bounding box center [264, 35] width 110 height 10
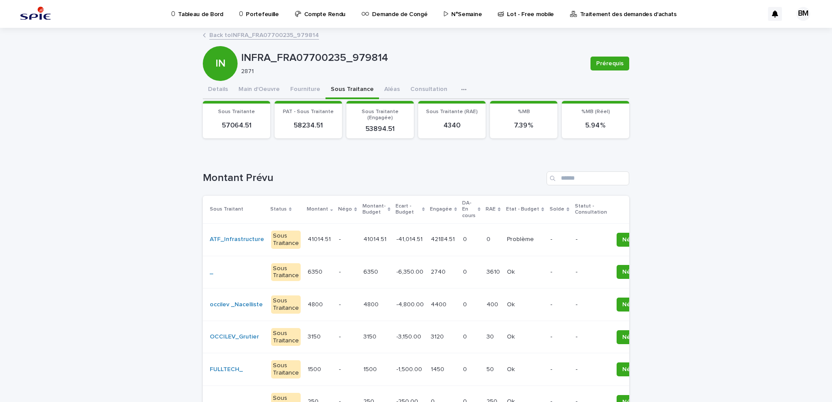
click at [339, 241] on p "-" at bounding box center [347, 239] width 17 height 7
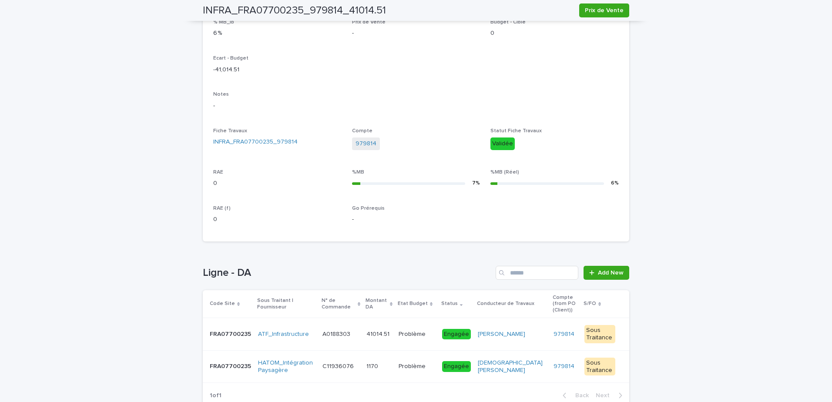
scroll to position [277, 0]
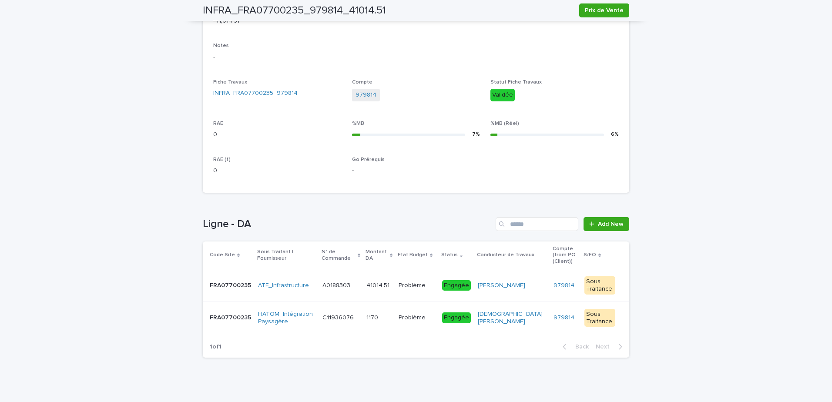
click at [412, 290] on td "Problème Problème" at bounding box center [417, 285] width 44 height 33
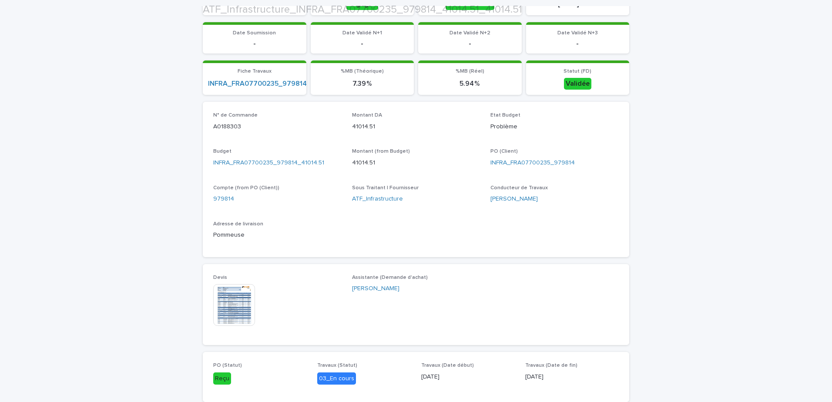
scroll to position [424, 0]
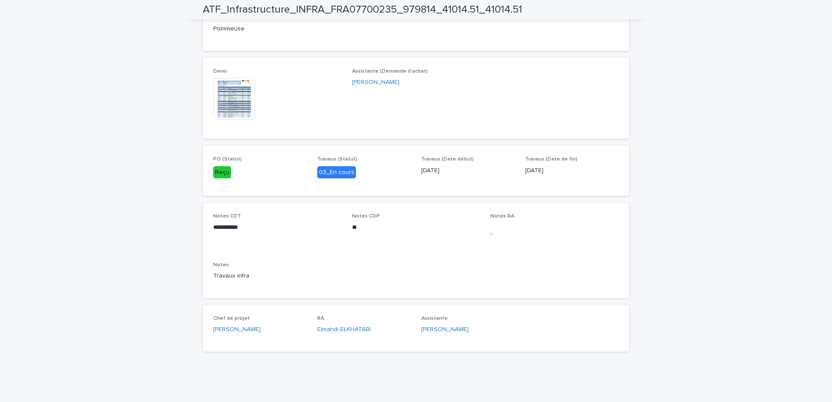
click at [234, 116] on img at bounding box center [234, 99] width 42 height 42
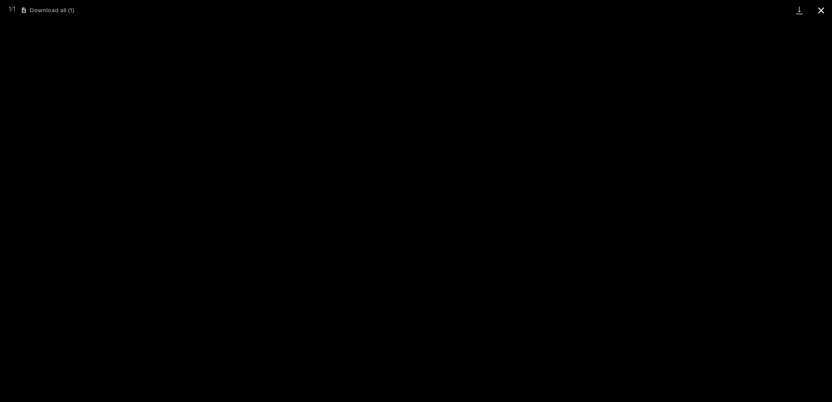
click at [818, 8] on button "Close gallery" at bounding box center [821, 10] width 22 height 20
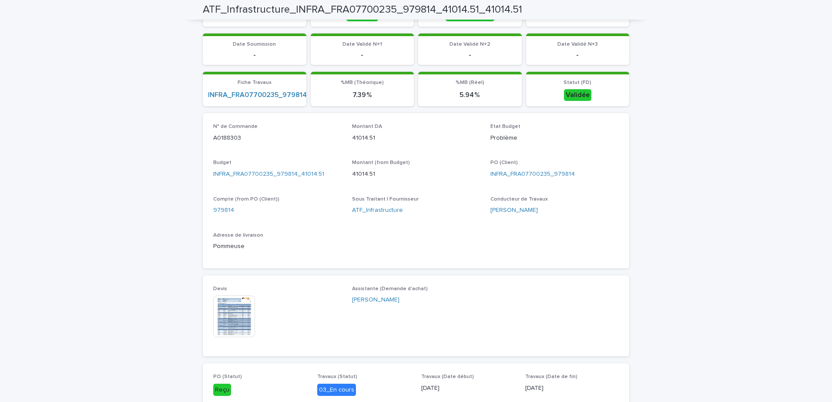
scroll to position [0, 0]
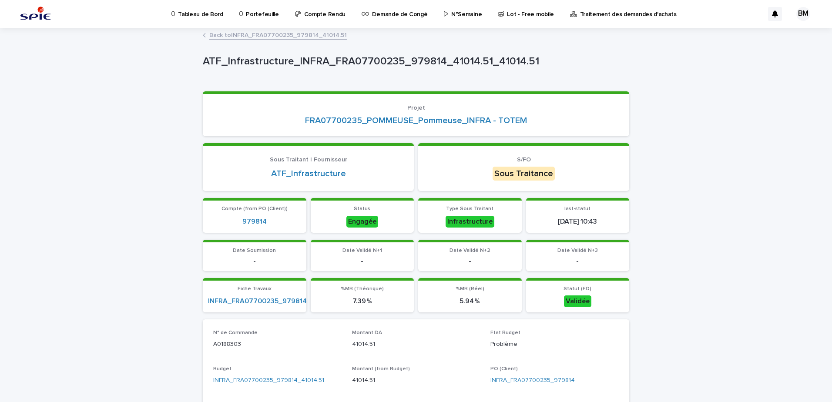
click at [256, 14] on p "Portefeuille" at bounding box center [262, 9] width 33 height 18
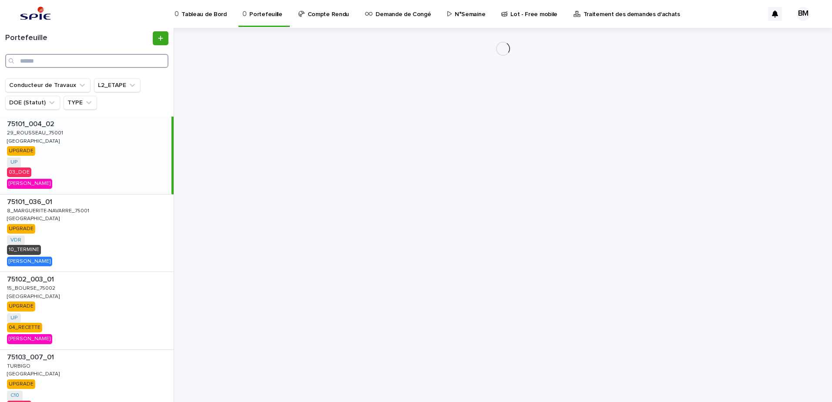
click at [93, 56] on input "Search" at bounding box center [86, 61] width 163 height 14
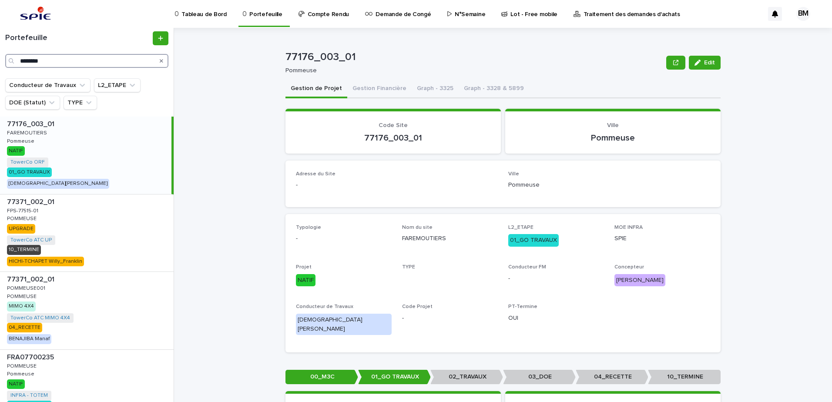
type input "********"
drag, startPoint x: 136, startPoint y: 182, endPoint x: 401, endPoint y: 87, distance: 281.9
click at [136, 182] on div "77176_003_01 77176_003_01 FAREMOUTIERS FAREMOUTIERS Pommeuse Pommeuse NATIF Tow…" at bounding box center [85, 155] width 171 height 77
click at [372, 87] on button "Gestion Financière" at bounding box center [379, 89] width 64 height 18
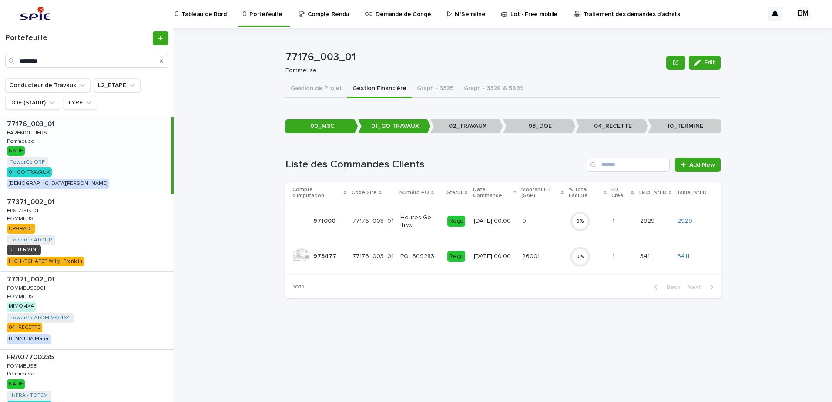
click at [540, 267] on td "26001.97 26001.97" at bounding box center [542, 256] width 47 height 35
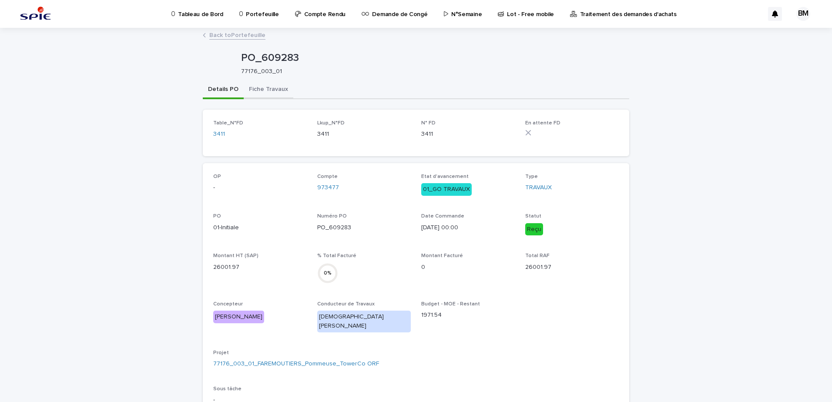
click at [263, 91] on button "Fiche Travaux" at bounding box center [269, 90] width 50 height 18
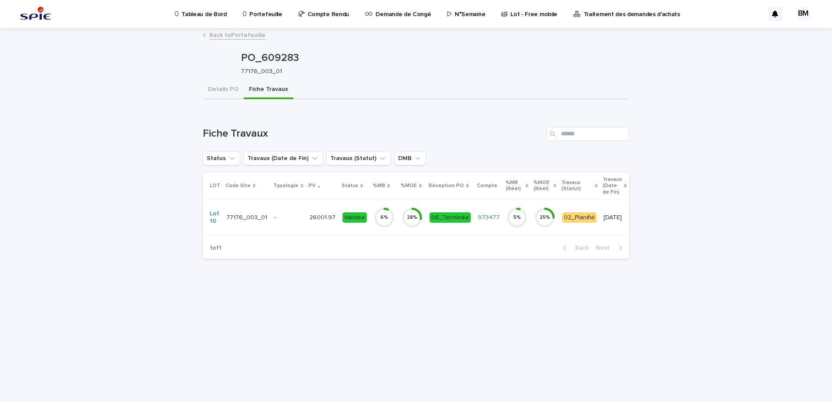
click at [447, 232] on td "06_Terminée" at bounding box center [450, 217] width 48 height 35
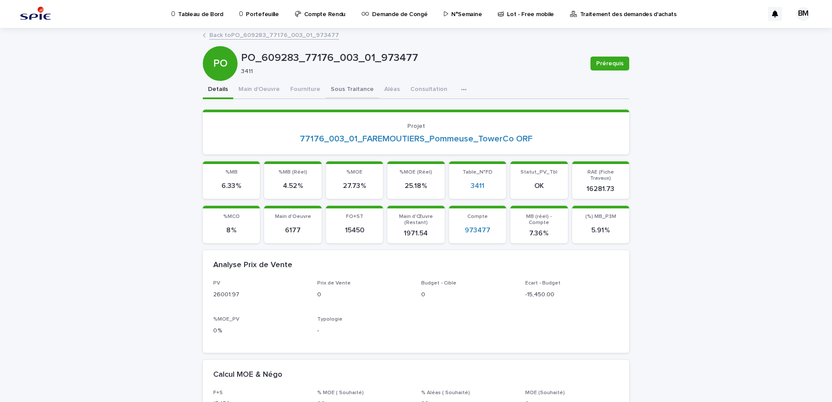
click at [334, 92] on button "Sous Traitance" at bounding box center [352, 90] width 54 height 18
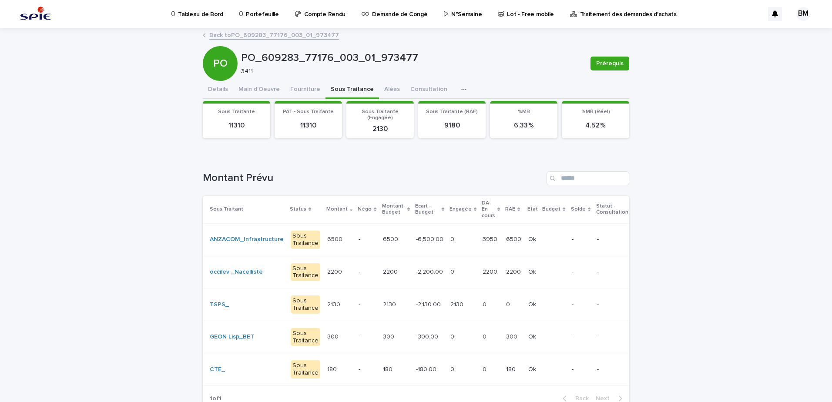
click at [361, 278] on div "-" at bounding box center [367, 272] width 17 height 14
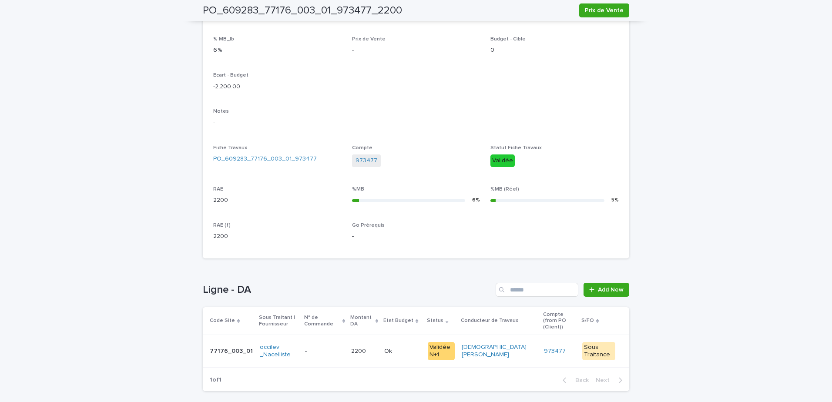
scroll to position [245, 0]
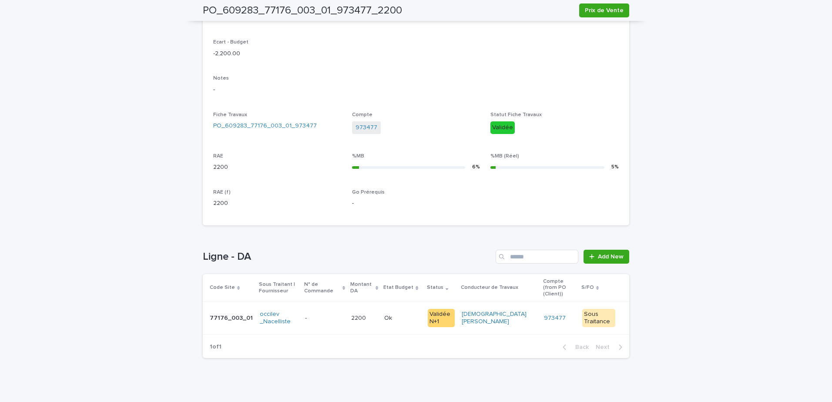
click at [418, 315] on p at bounding box center [402, 318] width 37 height 7
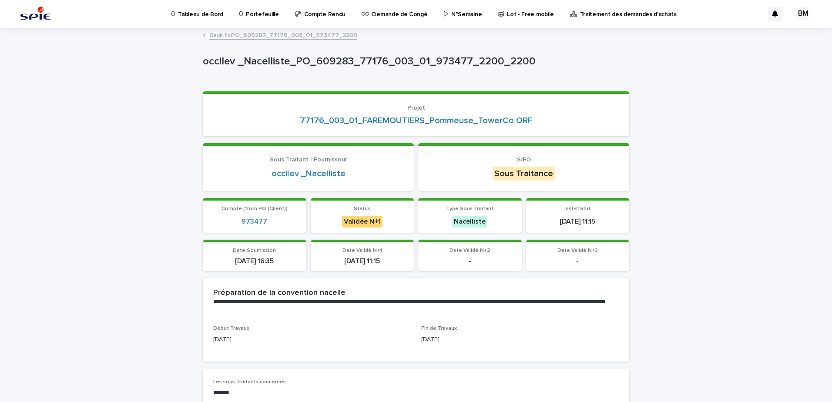
click at [275, 35] on link "Back to PO_609283_77176_003_01_973477_2200" at bounding box center [283, 35] width 148 height 10
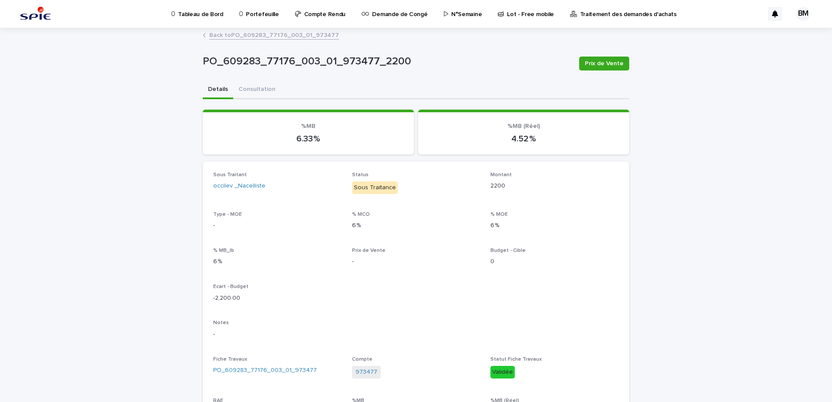
click at [274, 38] on link "Back to PO_609283_77176_003_01_973477" at bounding box center [274, 35] width 130 height 10
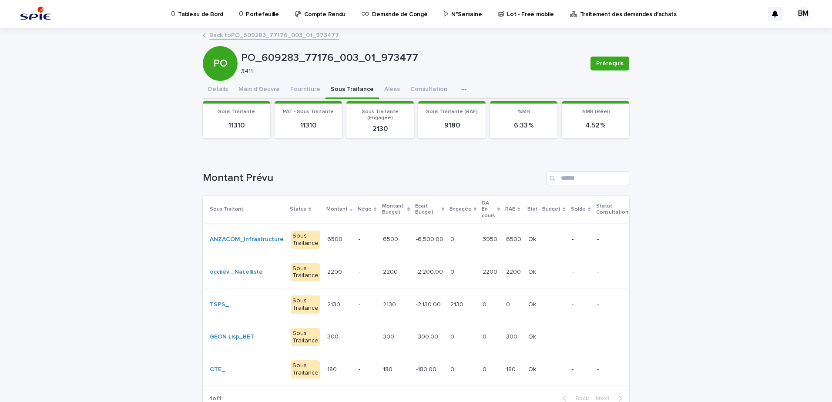
click at [258, 37] on link "Back to PO_609283_77176_003_01_973477" at bounding box center [274, 35] width 130 height 10
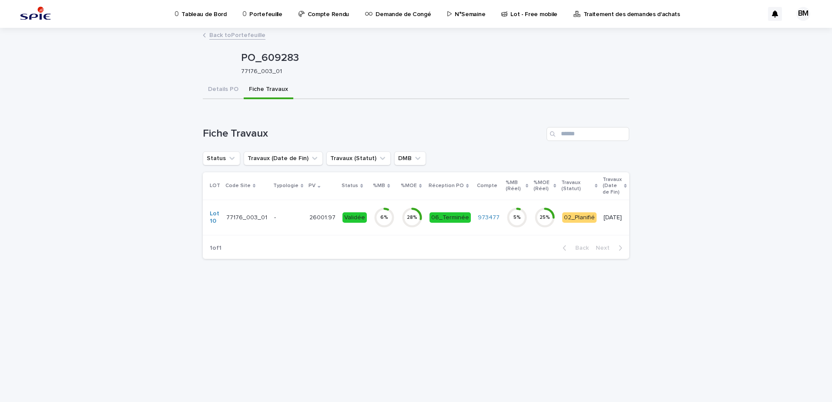
click at [240, 35] on link "Back to Portefeuille" at bounding box center [237, 35] width 56 height 10
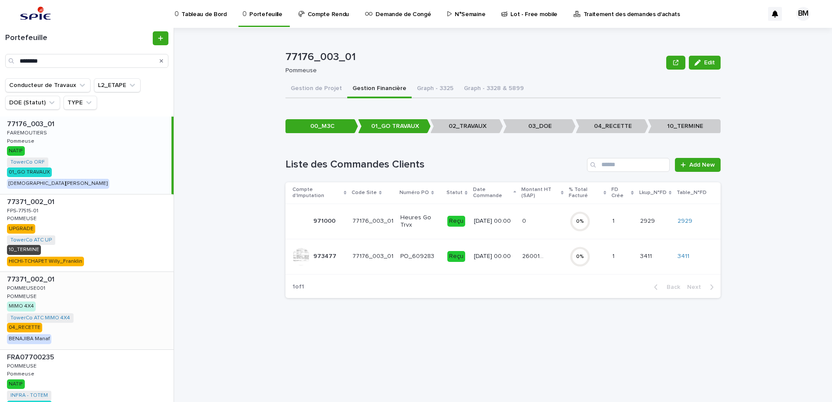
scroll to position [75, 0]
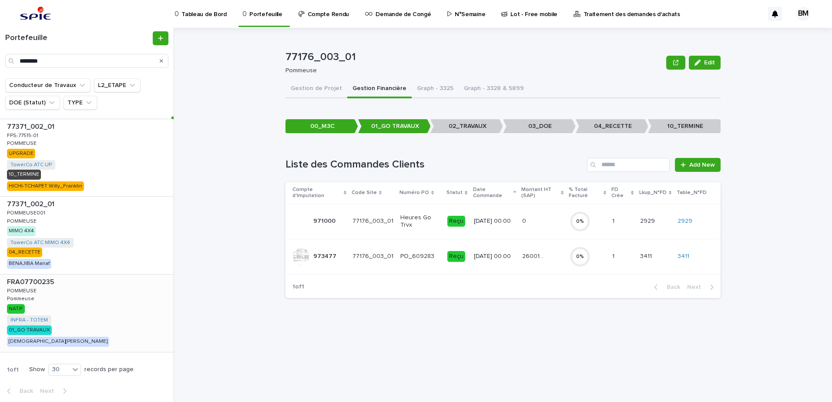
click at [105, 315] on div "FRA07700235 FRA07700235 POMMEUSE POMMEUSE Pommeuse Pommeuse NATIF INFRA - TOTEM…" at bounding box center [87, 313] width 174 height 77
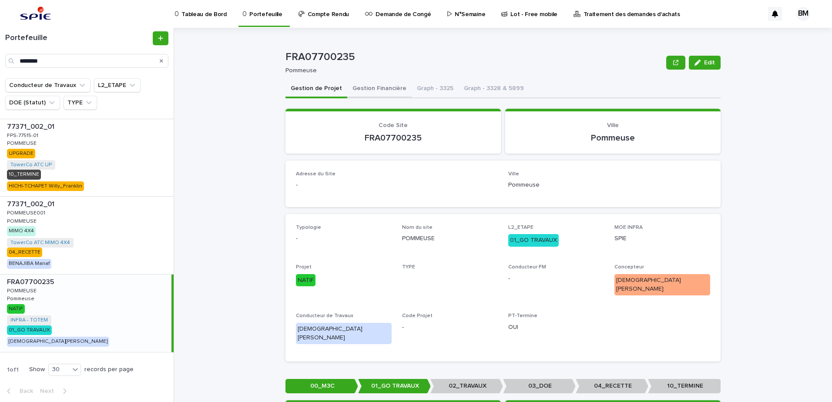
click at [382, 86] on button "Gestion Financière" at bounding box center [379, 89] width 64 height 18
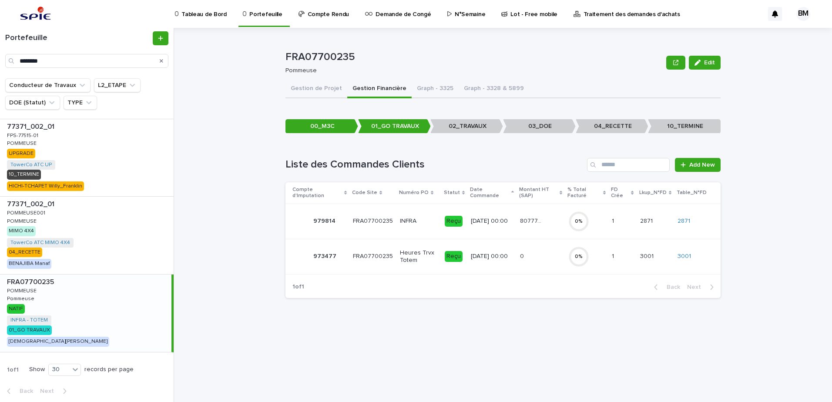
click at [70, 293] on div "FRA07700235 FRA07700235 POMMEUSE POMMEUSE Pommeuse Pommeuse NATIF INFRA - TOTEM…" at bounding box center [85, 313] width 171 height 77
click at [423, 231] on td "INFRA" at bounding box center [418, 221] width 45 height 35
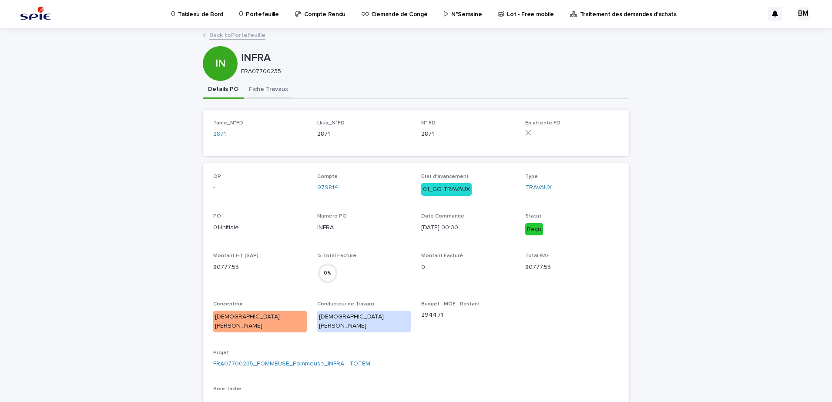
drag, startPoint x: 259, startPoint y: 87, endPoint x: 265, endPoint y: 94, distance: 9.5
click at [259, 87] on button "Fiche Travaux" at bounding box center [269, 90] width 50 height 18
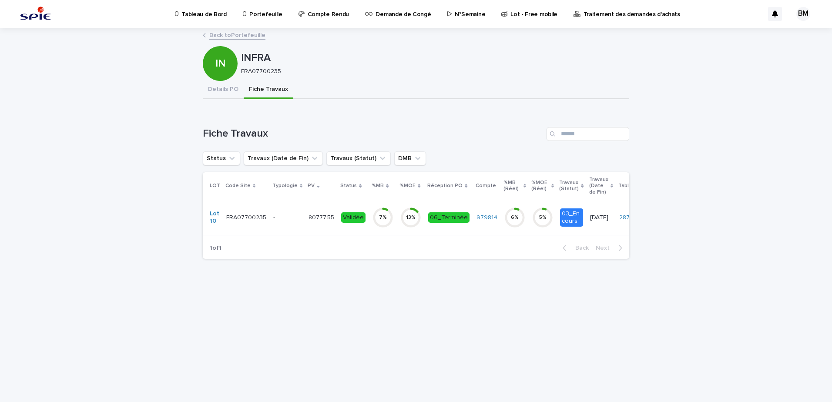
click at [305, 225] on td "80777.55 80777.55" at bounding box center [321, 217] width 33 height 35
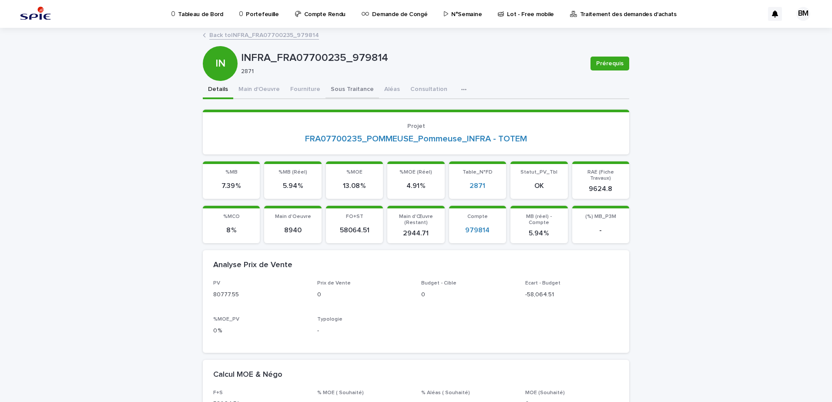
click at [333, 89] on button "Sous Traitance" at bounding box center [352, 90] width 54 height 18
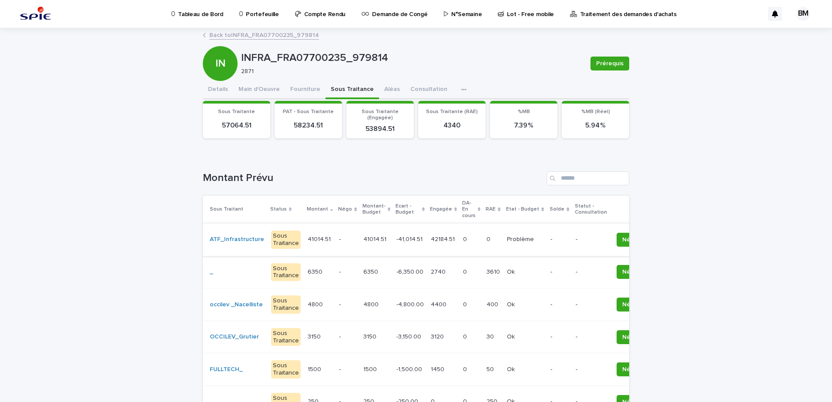
scroll to position [87, 0]
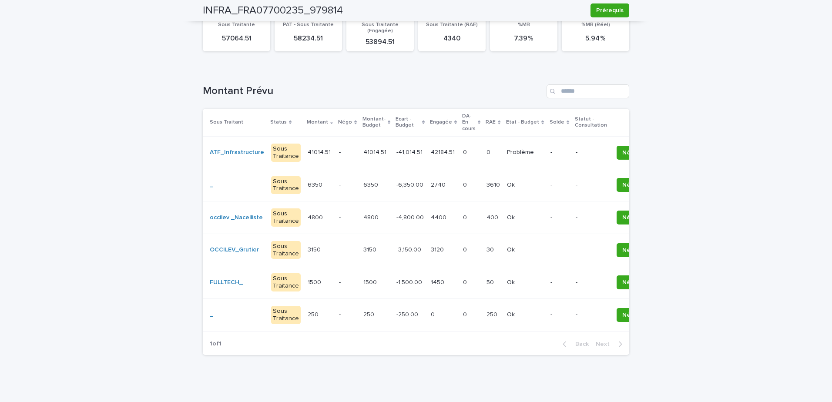
click at [110, 188] on div "Loading... Saving… Loading... Saving… INFRA_FRA07700235_979814 Prérequis IN INF…" at bounding box center [416, 174] width 832 height 464
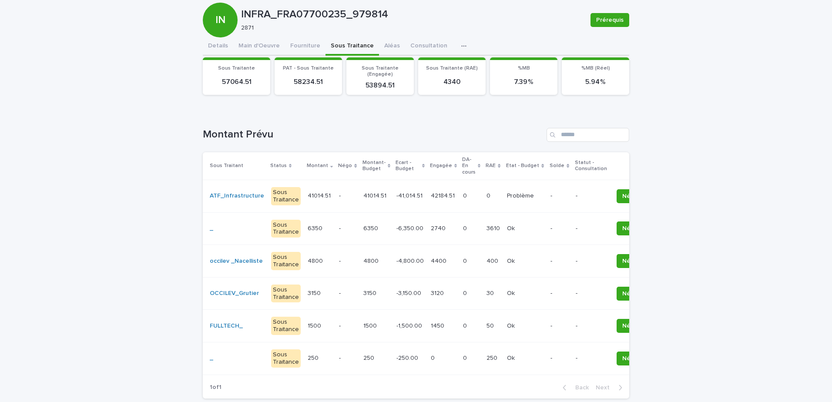
scroll to position [0, 0]
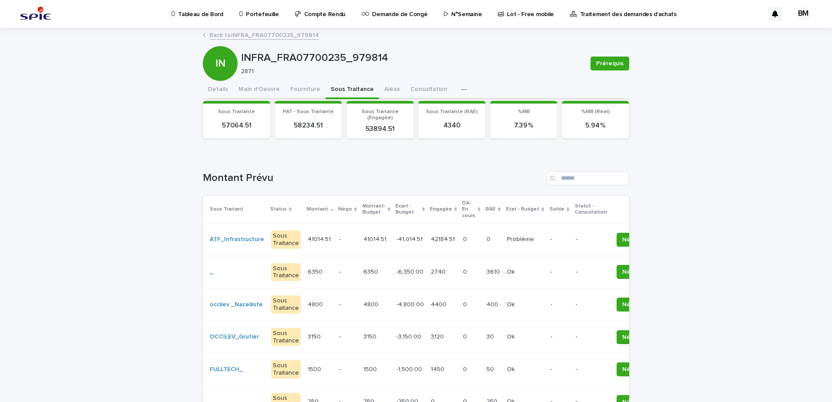
click at [266, 36] on link "Back to INFRA_FRA07700235_979814" at bounding box center [264, 35] width 110 height 10
